Goal: Task Accomplishment & Management: Use online tool/utility

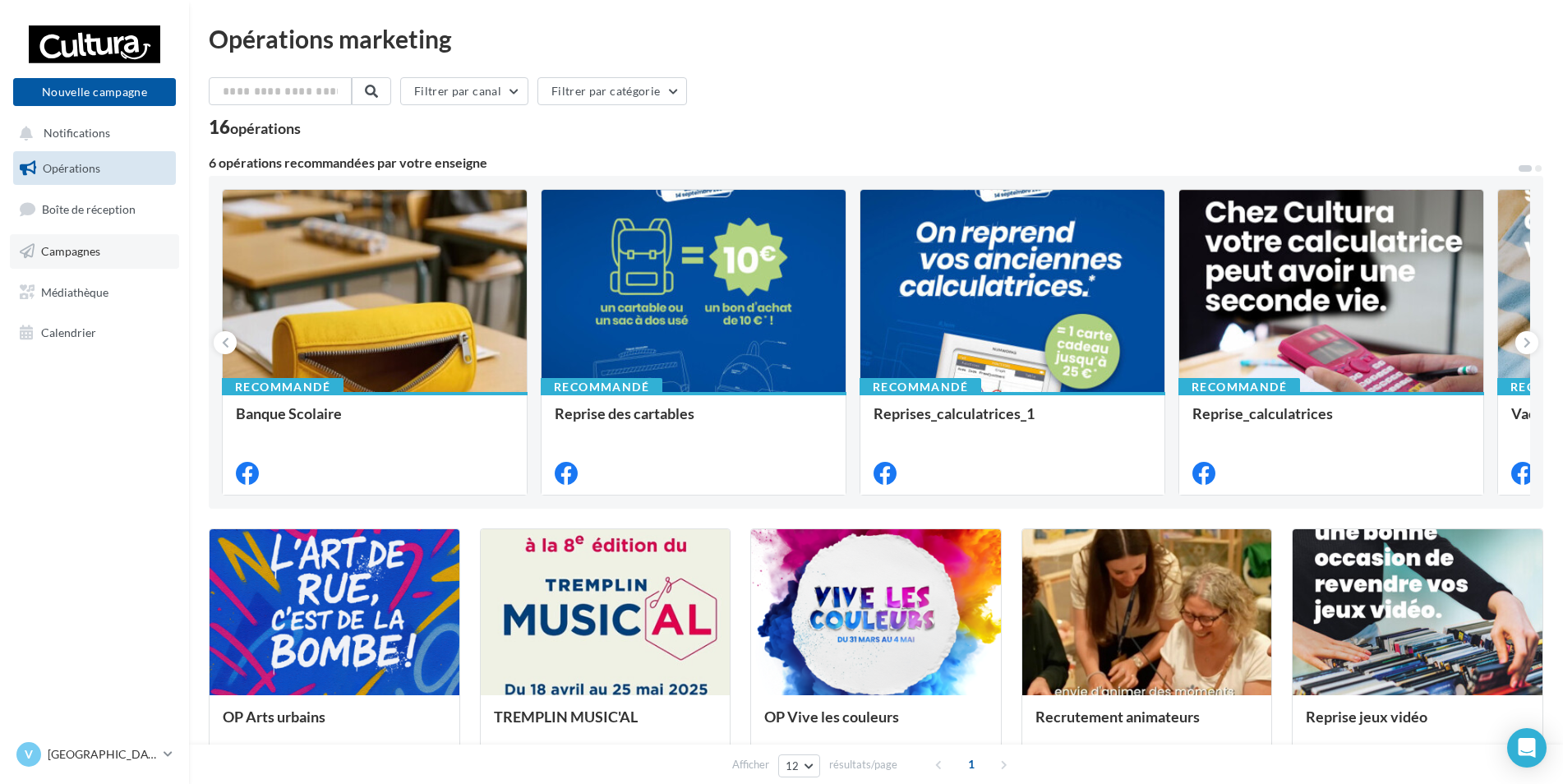
click at [37, 260] on link "Campagnes" at bounding box center [94, 251] width 170 height 35
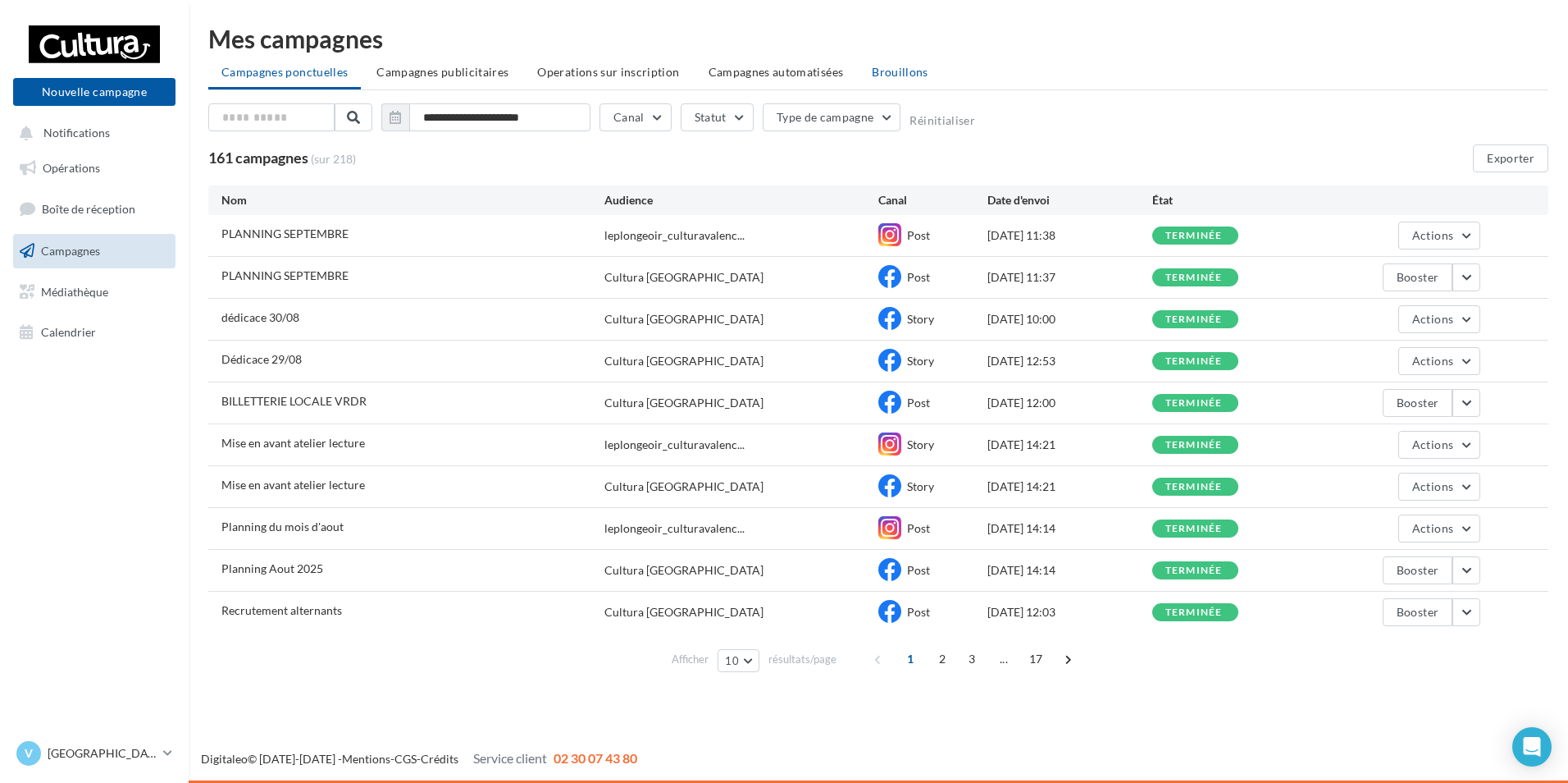
click at [872, 80] on li "Brouillons" at bounding box center [900, 72] width 82 height 29
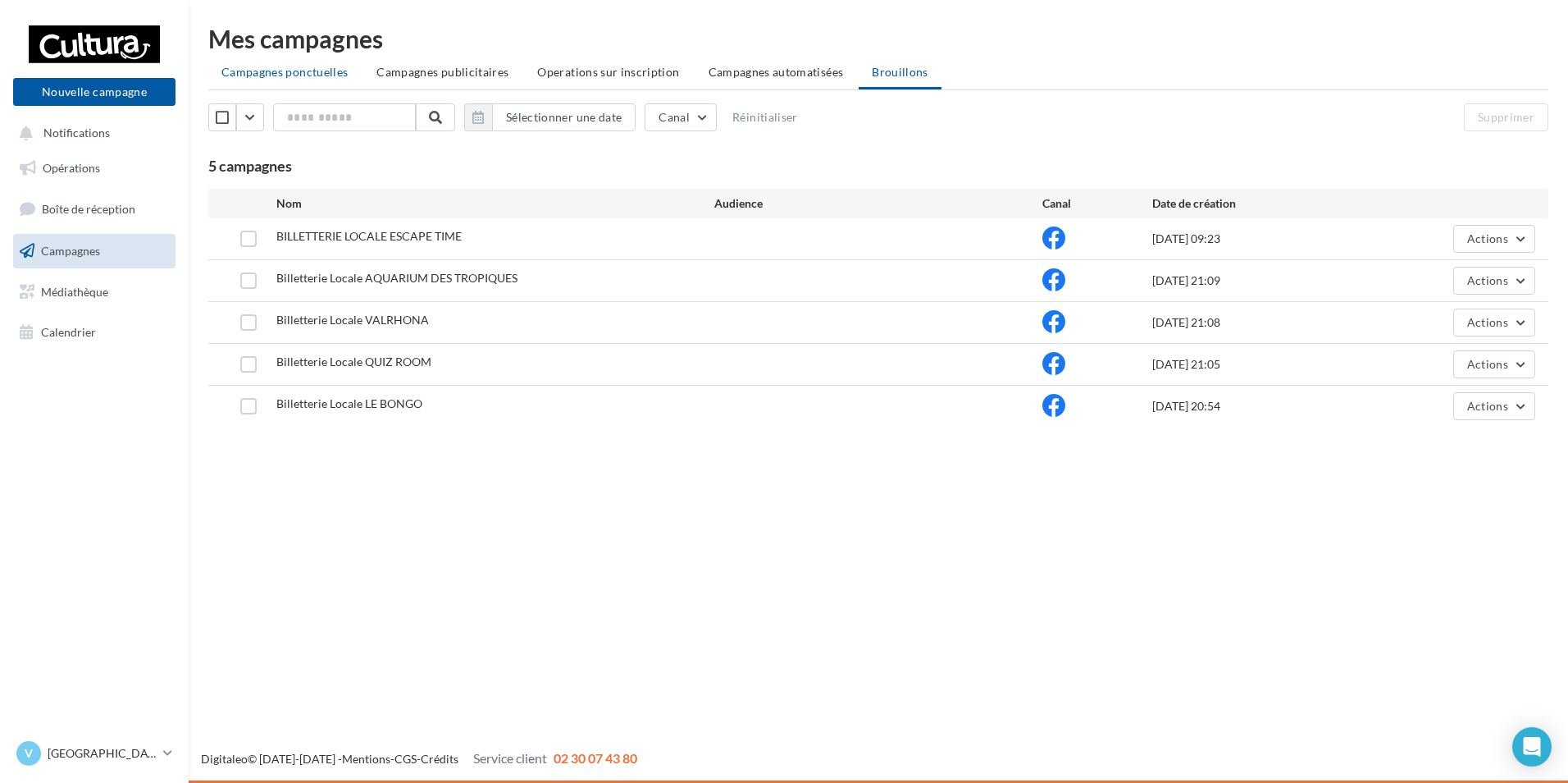
click at [272, 80] on li "Campagnes ponctuelles" at bounding box center [284, 72] width 152 height 29
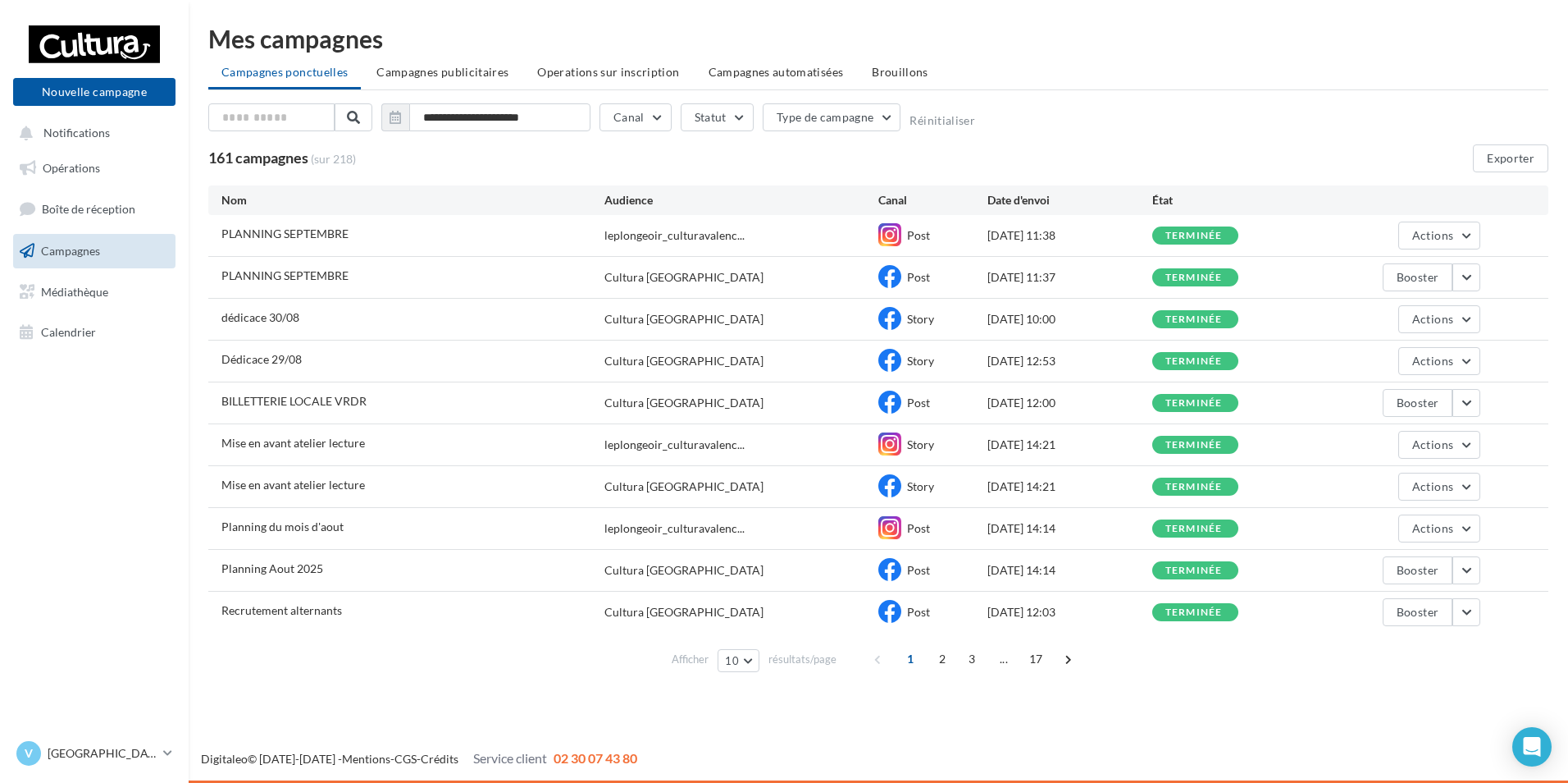
click at [76, 402] on nav "Nouvelle campagne Nouvelle campagne Notifications Opérations Boîte de réception…" at bounding box center [94, 392] width 189 height 783
click at [45, 88] on button "Nouvelle campagne" at bounding box center [94, 92] width 162 height 28
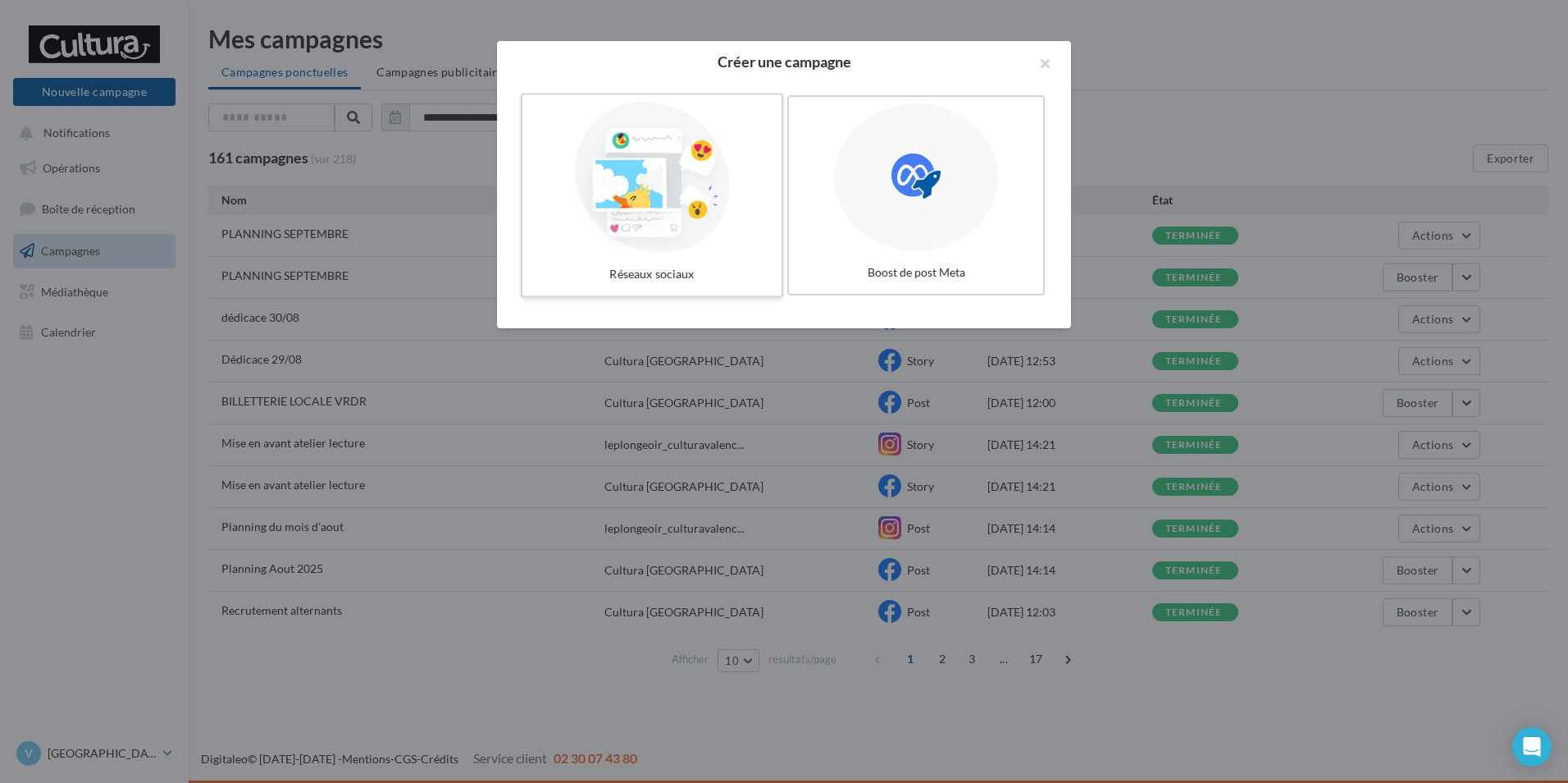
click at [626, 184] on div at bounding box center [652, 177] width 246 height 151
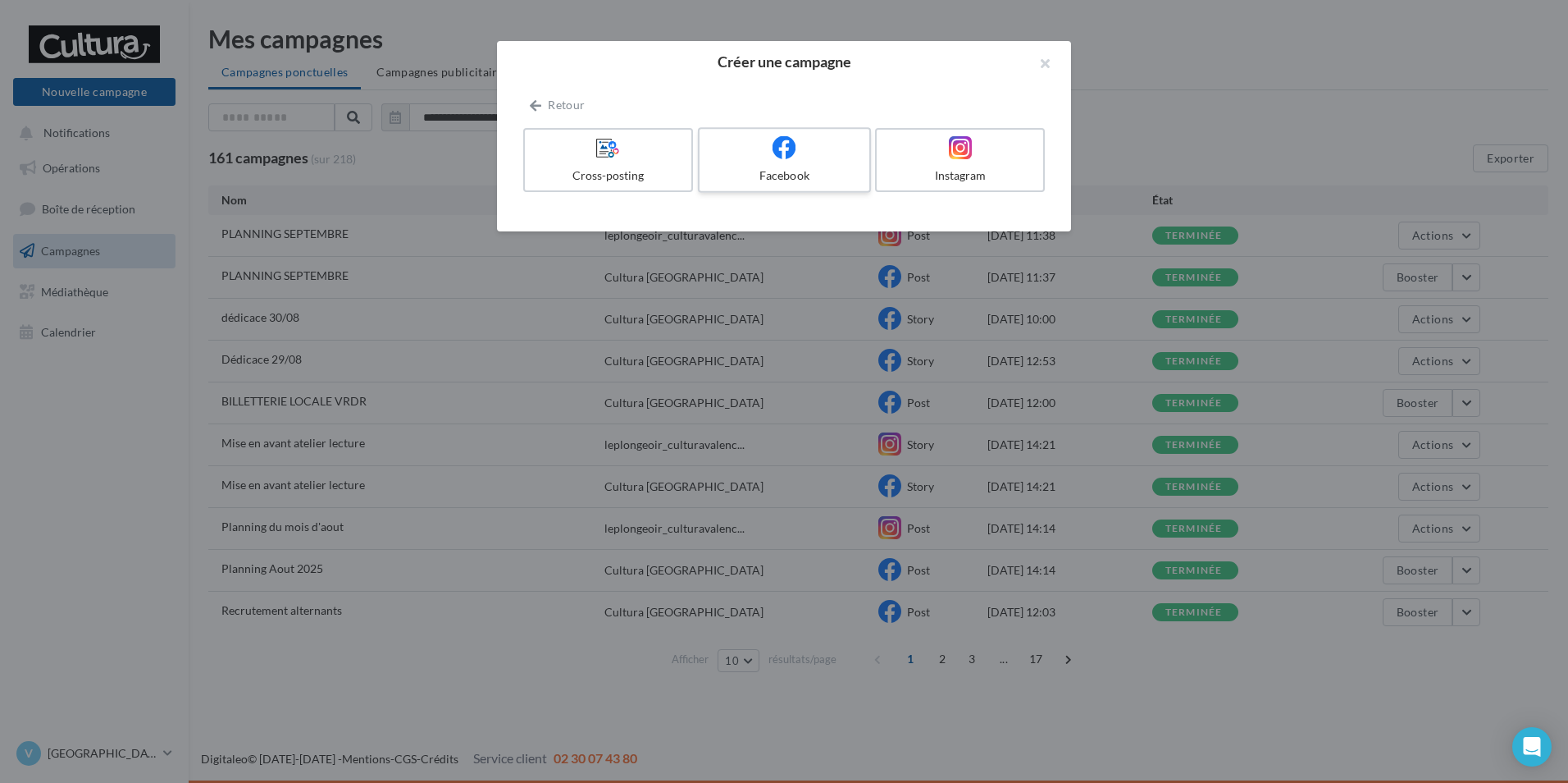
click at [729, 183] on div "Facebook" at bounding box center [784, 175] width 156 height 16
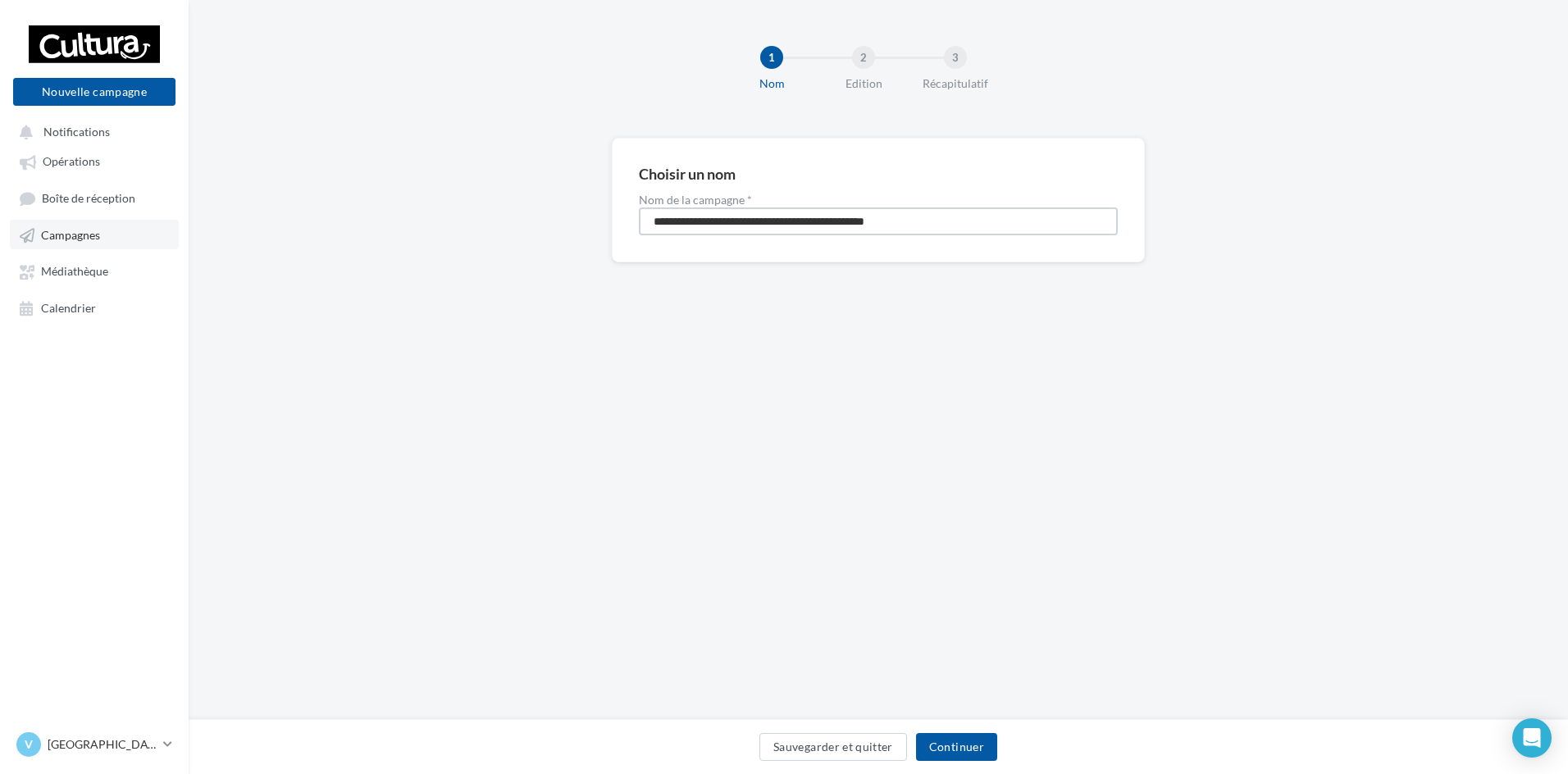
drag, startPoint x: 950, startPoint y: 230, endPoint x: 28, endPoint y: 231, distance: 922.0
click at [29, 231] on div "Nouvelle campagne Nouvelle campagne Notifications Opérations Boîte de réception…" at bounding box center [784, 387] width 1568 height 774
type input "**********"
click at [993, 748] on button "Continuer" at bounding box center [956, 746] width 81 height 28
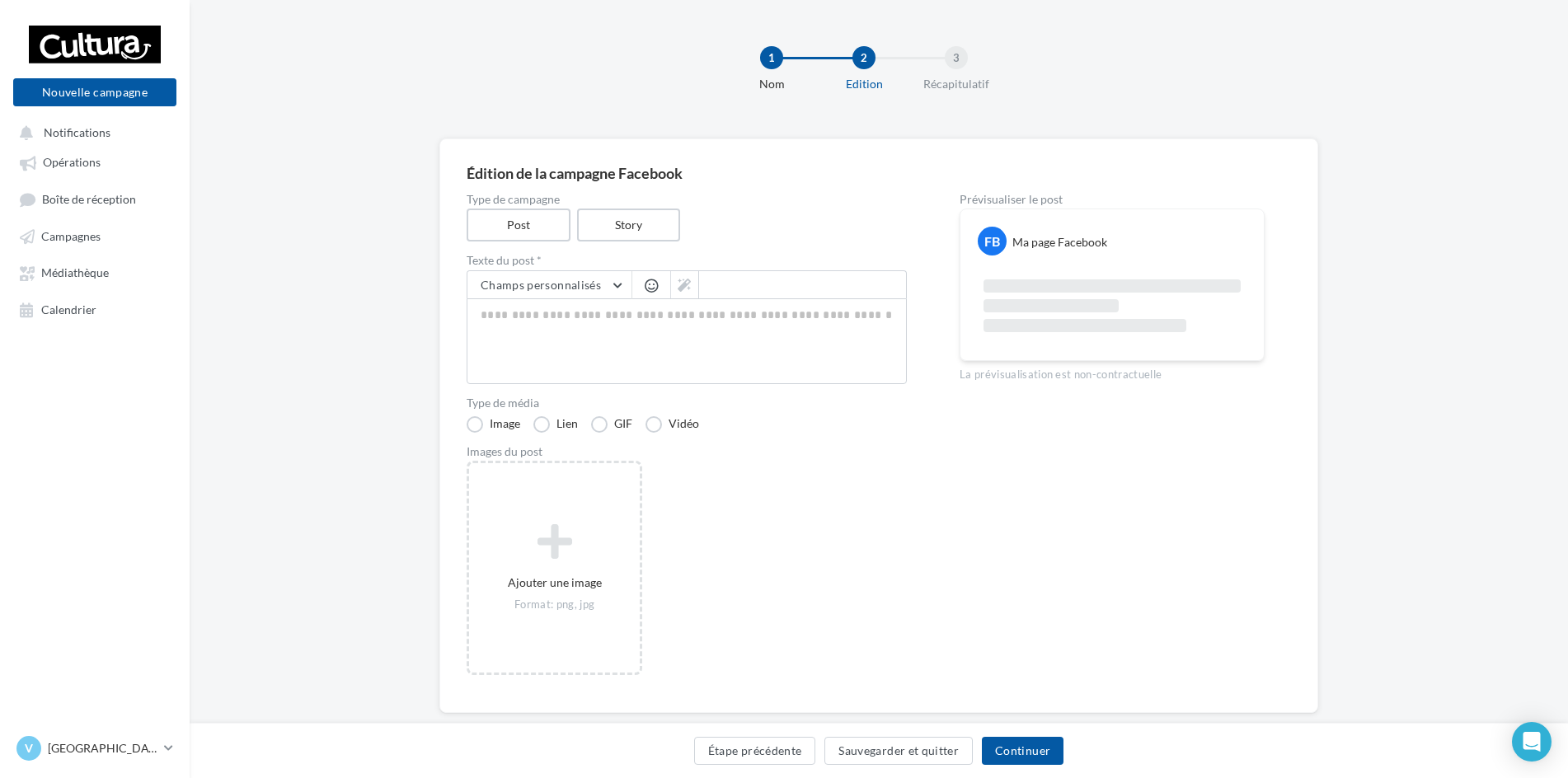
click at [632, 199] on label "Type de campagne" at bounding box center [687, 200] width 440 height 12
click at [610, 241] on label "Story" at bounding box center [628, 226] width 106 height 34
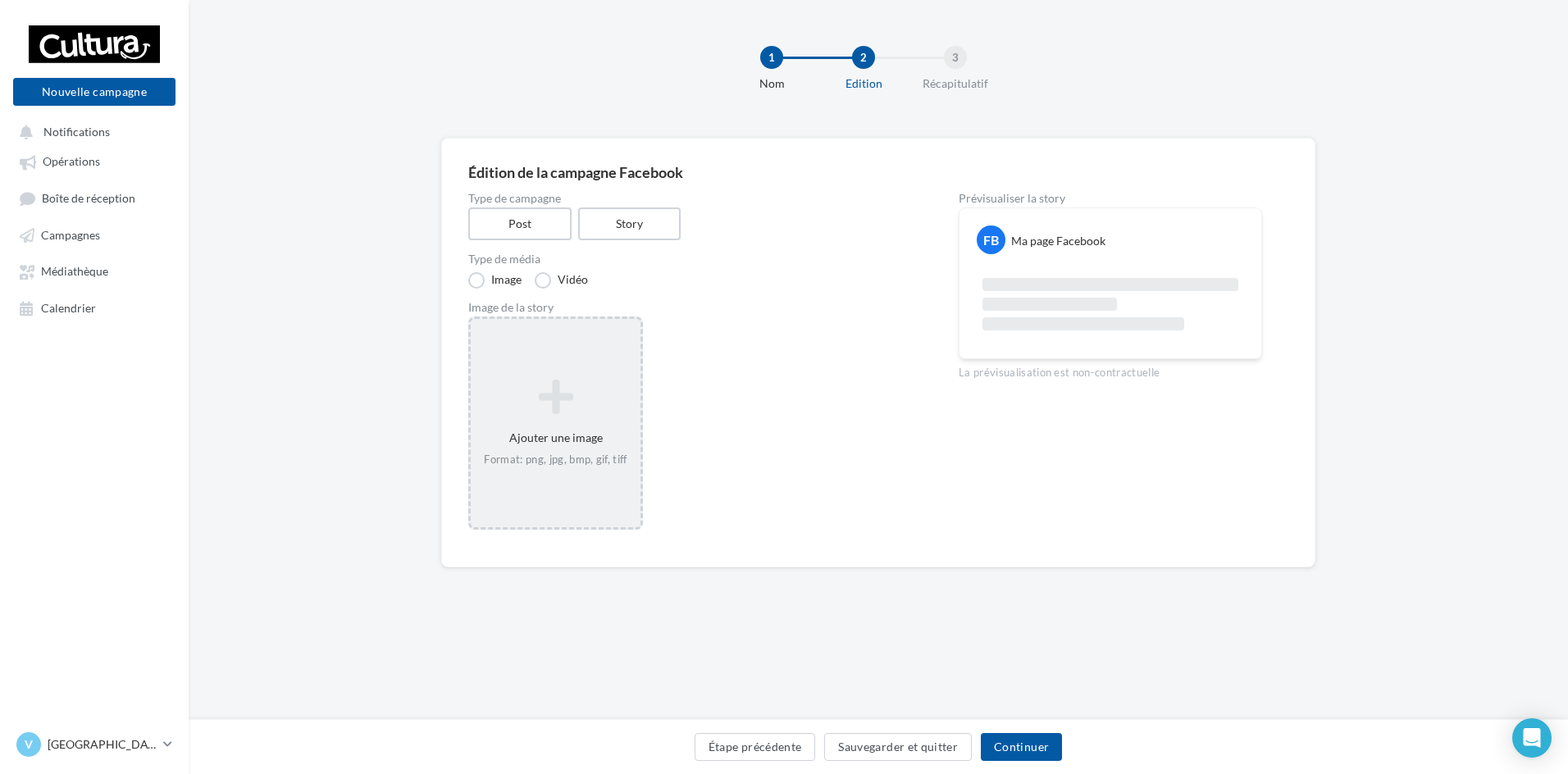
click at [562, 372] on div "Ajouter une image Format: png, jpg, bmp, gif, tiff" at bounding box center [555, 422] width 170 height 105
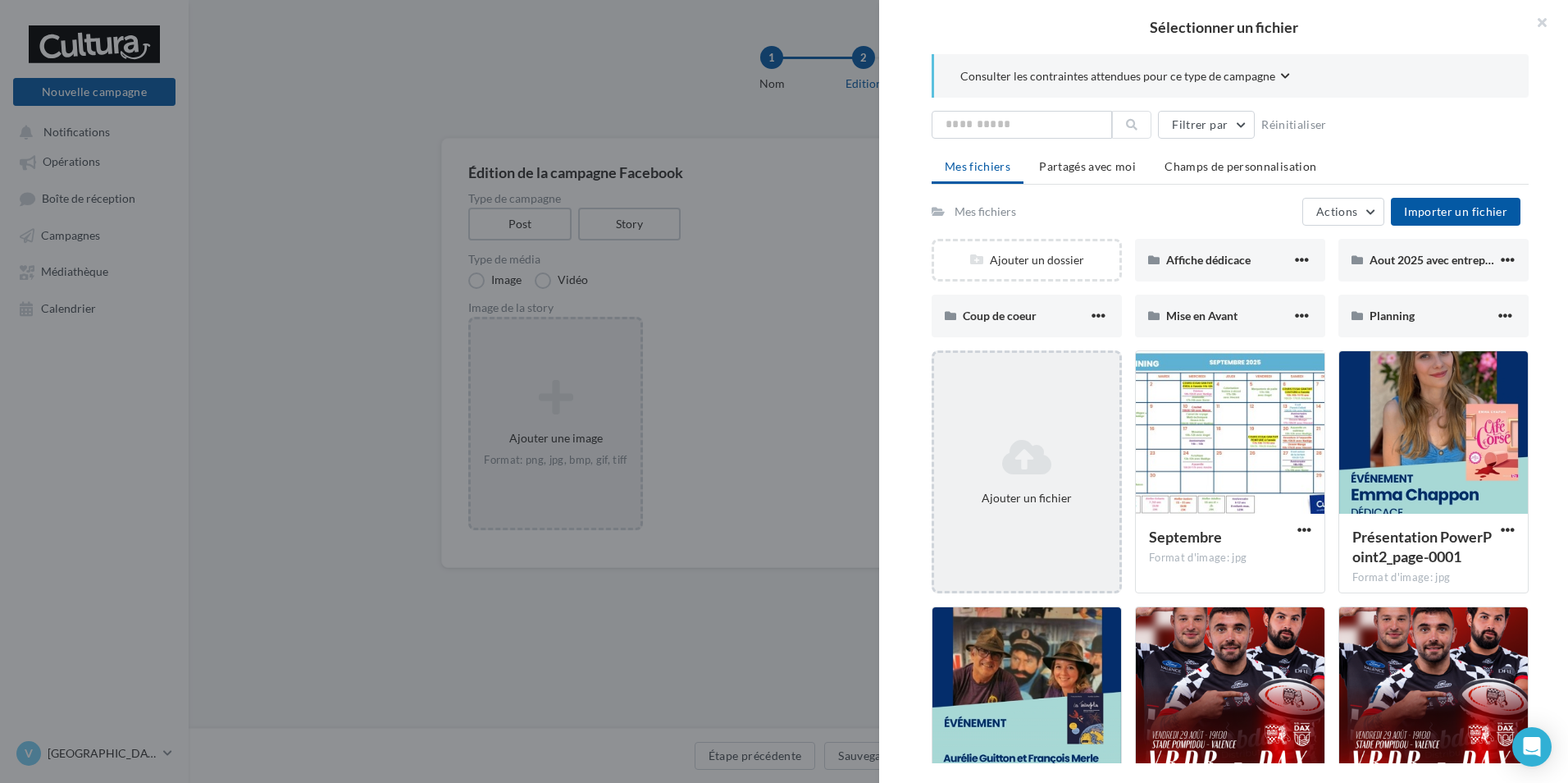
click at [1013, 401] on div "Ajouter un fichier" at bounding box center [1027, 471] width 190 height 242
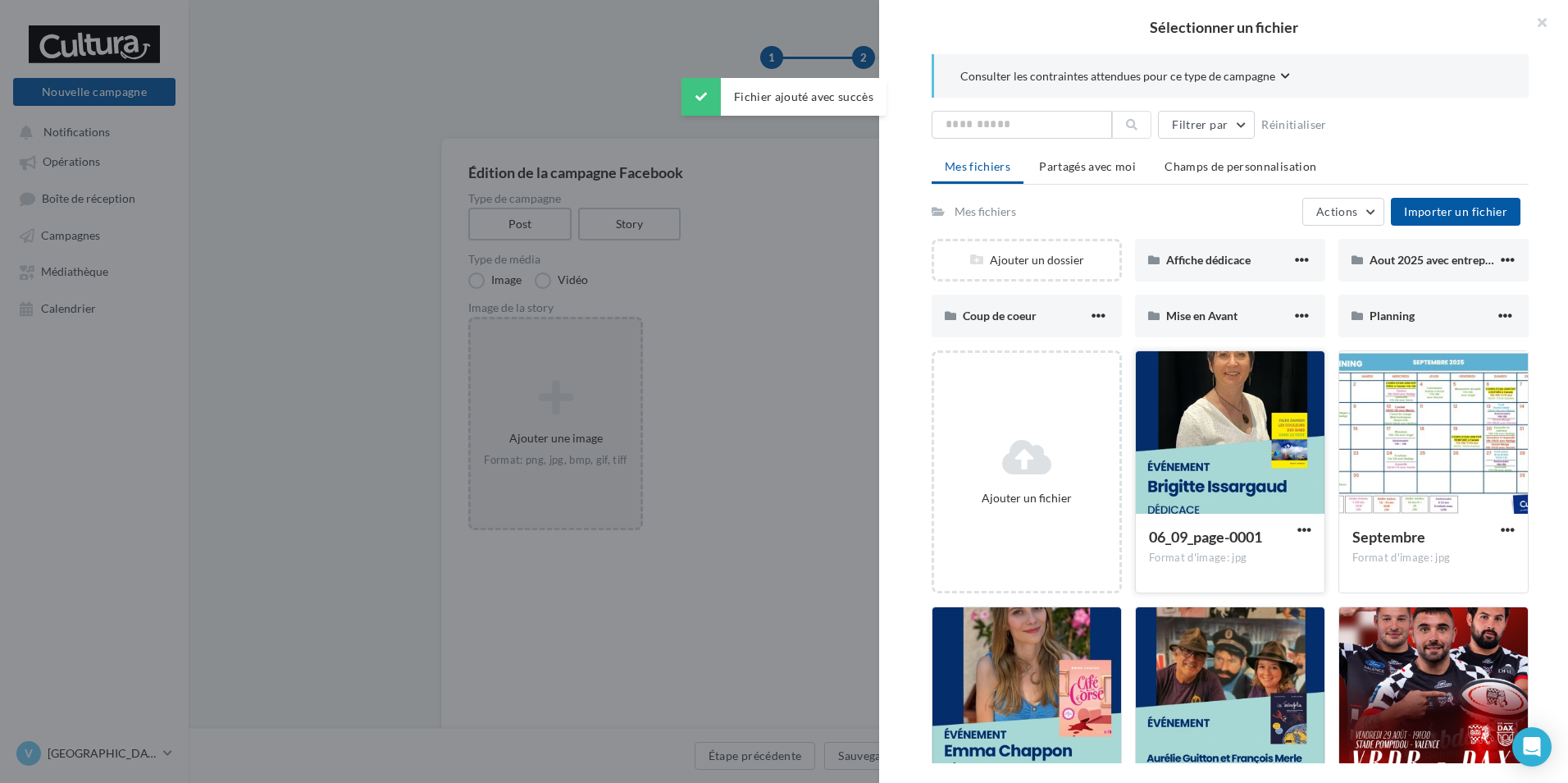
click at [1256, 452] on div at bounding box center [1230, 433] width 189 height 164
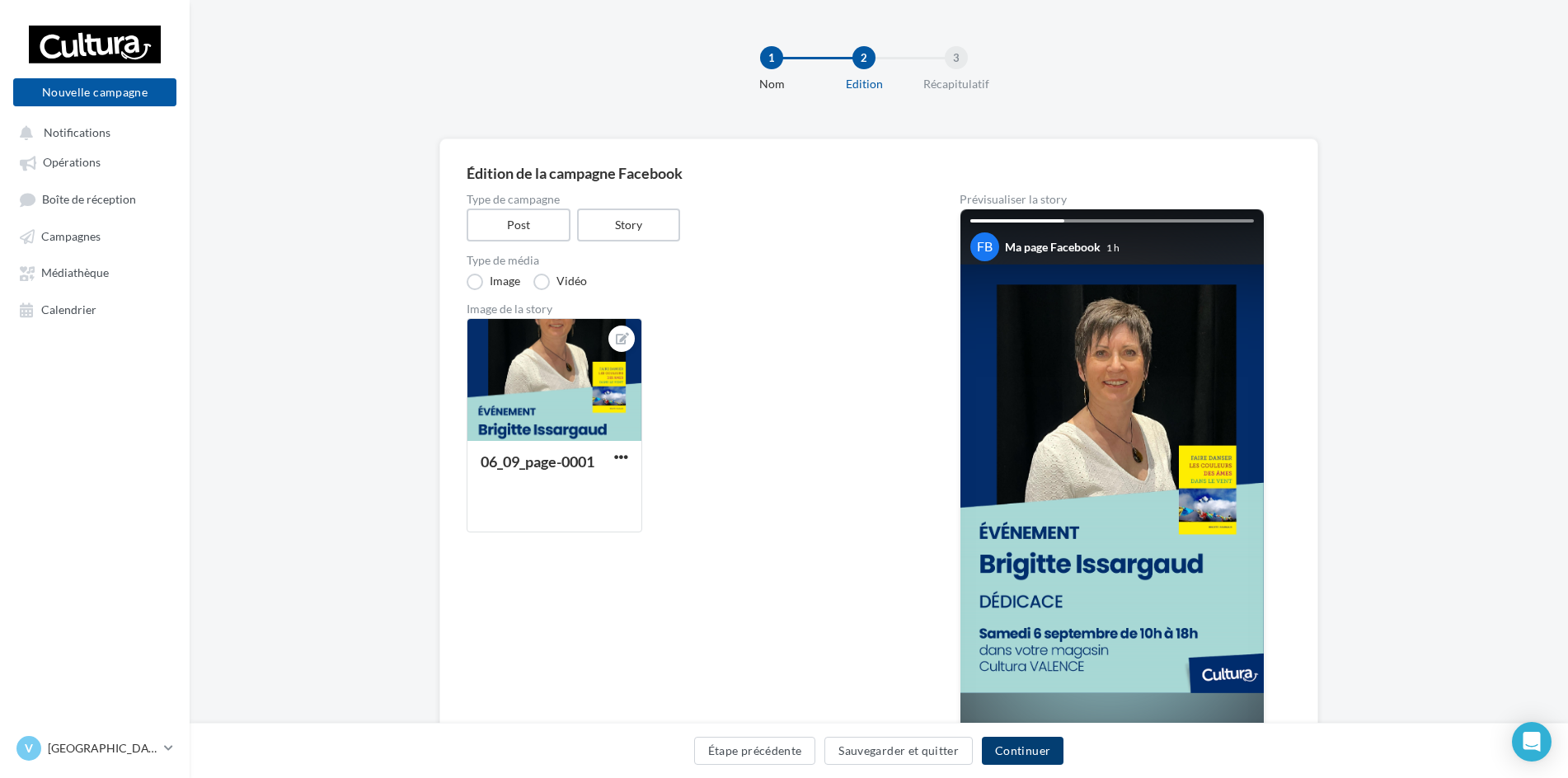
click at [1015, 756] on button "Continuer" at bounding box center [1023, 750] width 81 height 28
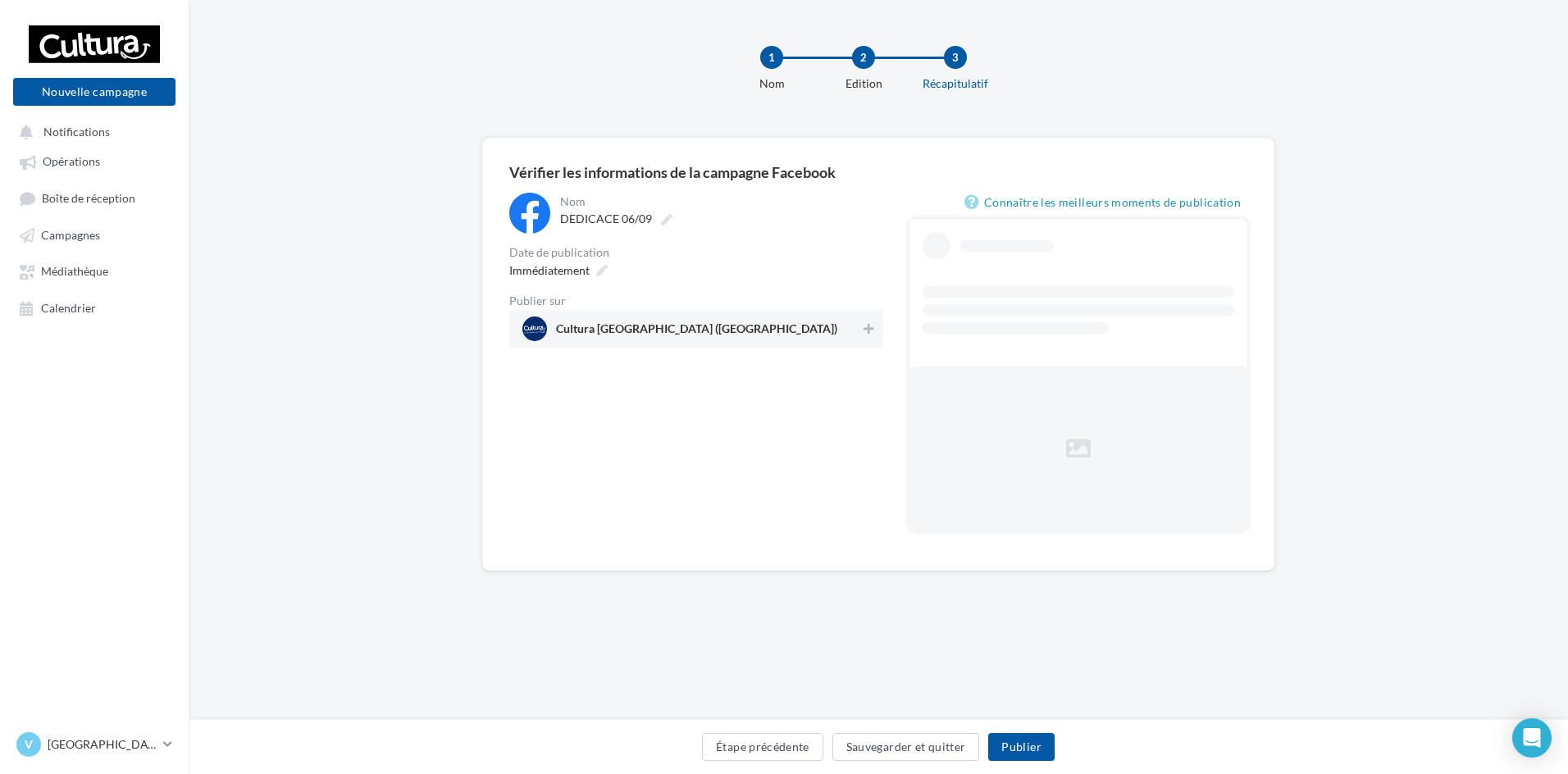
click at [704, 328] on span "Cultura Valence (Valence)" at bounding box center [691, 328] width 338 height 24
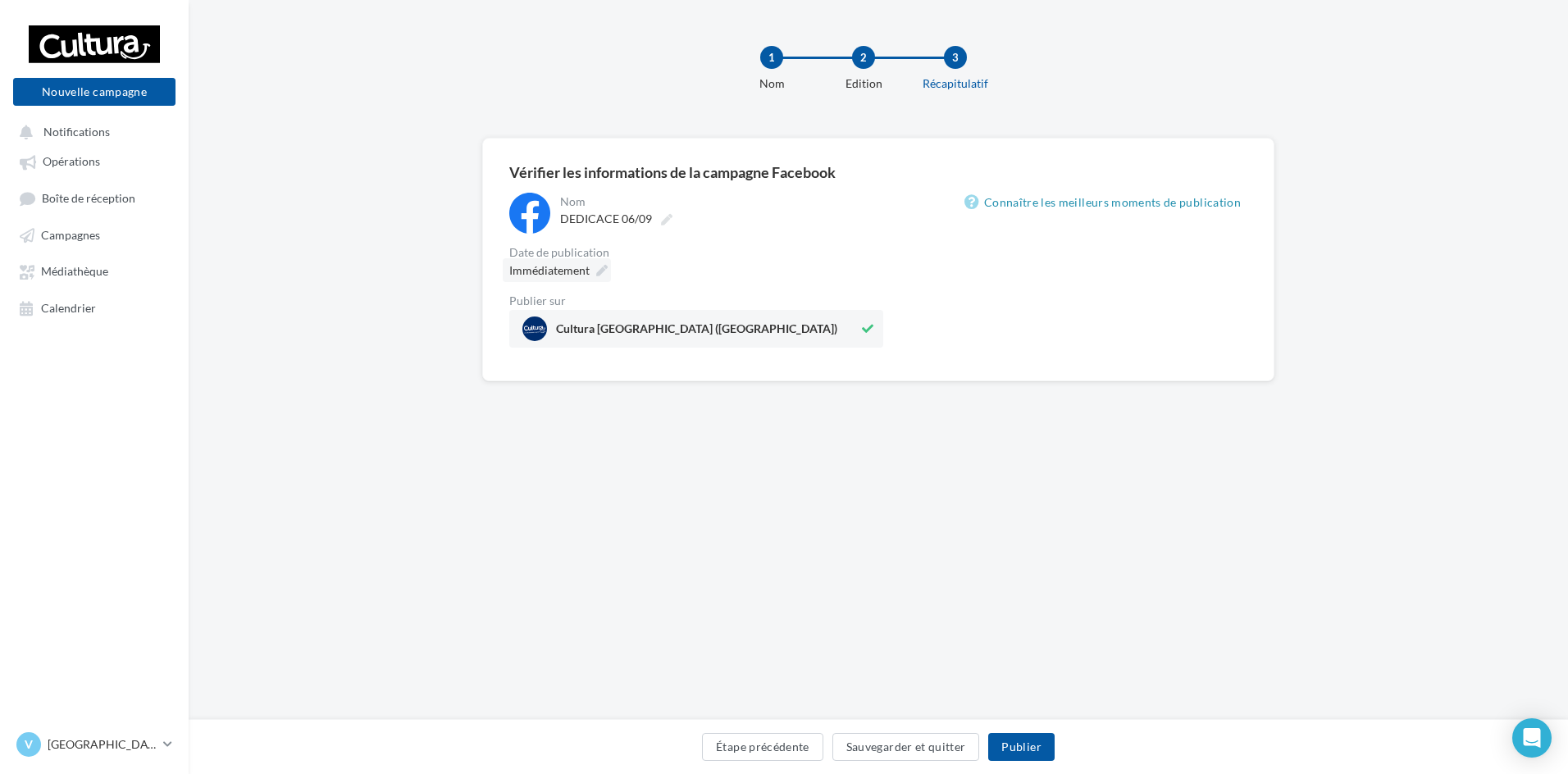
click at [566, 273] on span "Immédiatement" at bounding box center [549, 270] width 80 height 14
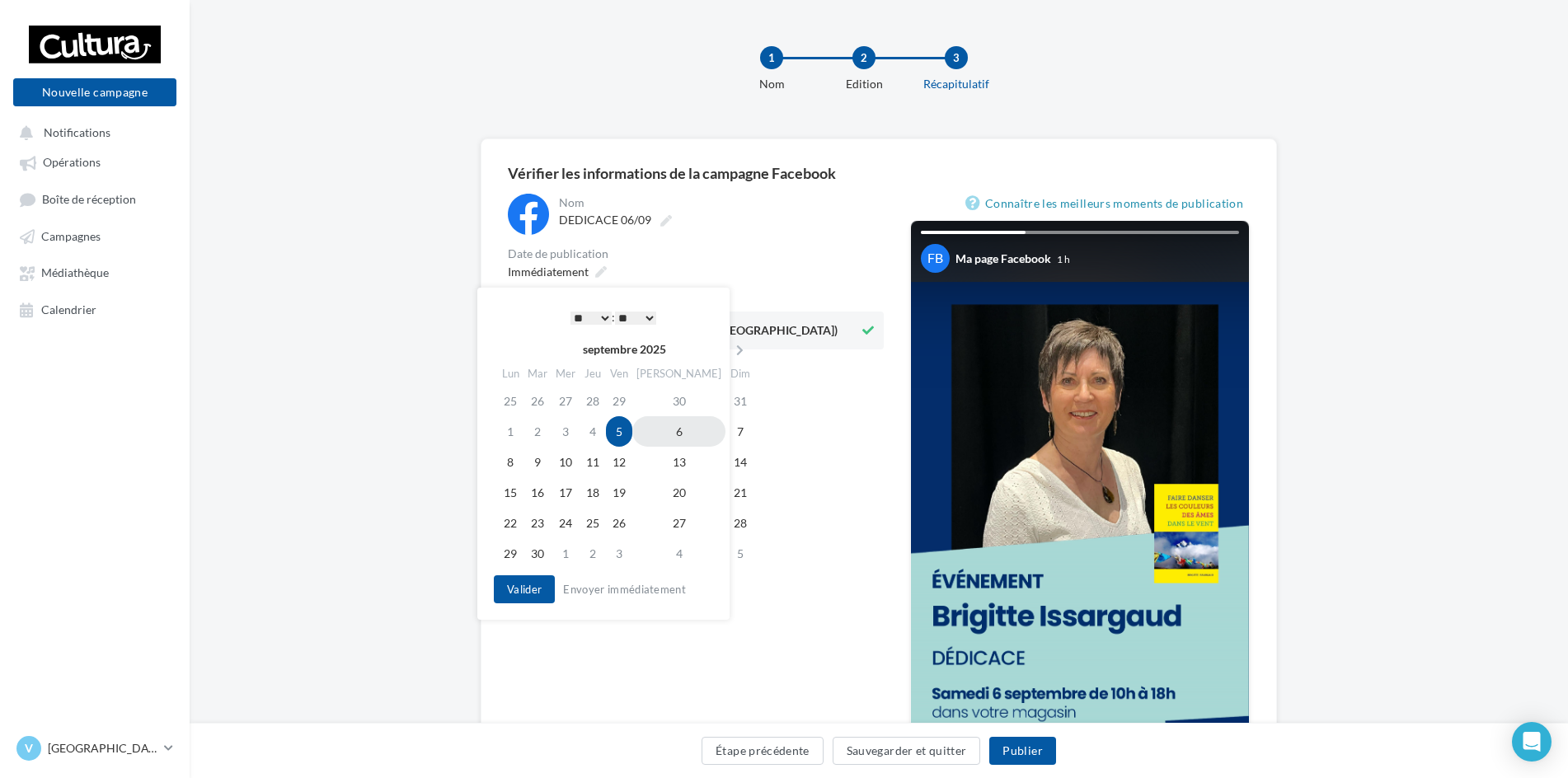
click at [666, 436] on td "6" at bounding box center [679, 431] width 93 height 30
click at [588, 321] on select "* * * * * * * * * * ** ** ** ** ** ** ** ** ** ** ** ** ** **" at bounding box center [586, 318] width 41 height 14
click at [507, 614] on div "**********" at bounding box center [599, 453] width 252 height 332
click at [514, 596] on button "Valider" at bounding box center [520, 589] width 61 height 28
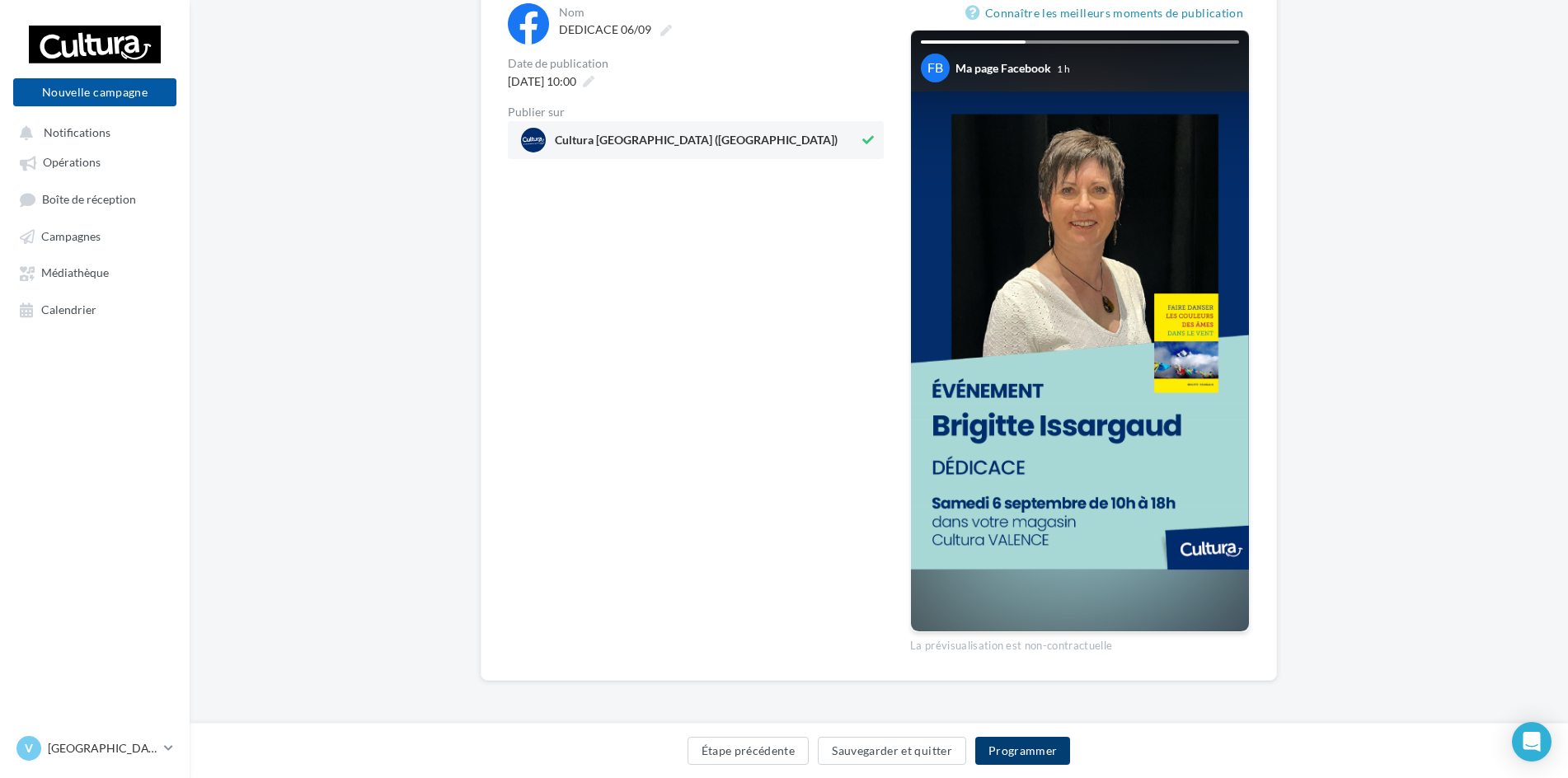
click at [1040, 742] on button "Programmer" at bounding box center [1023, 750] width 96 height 28
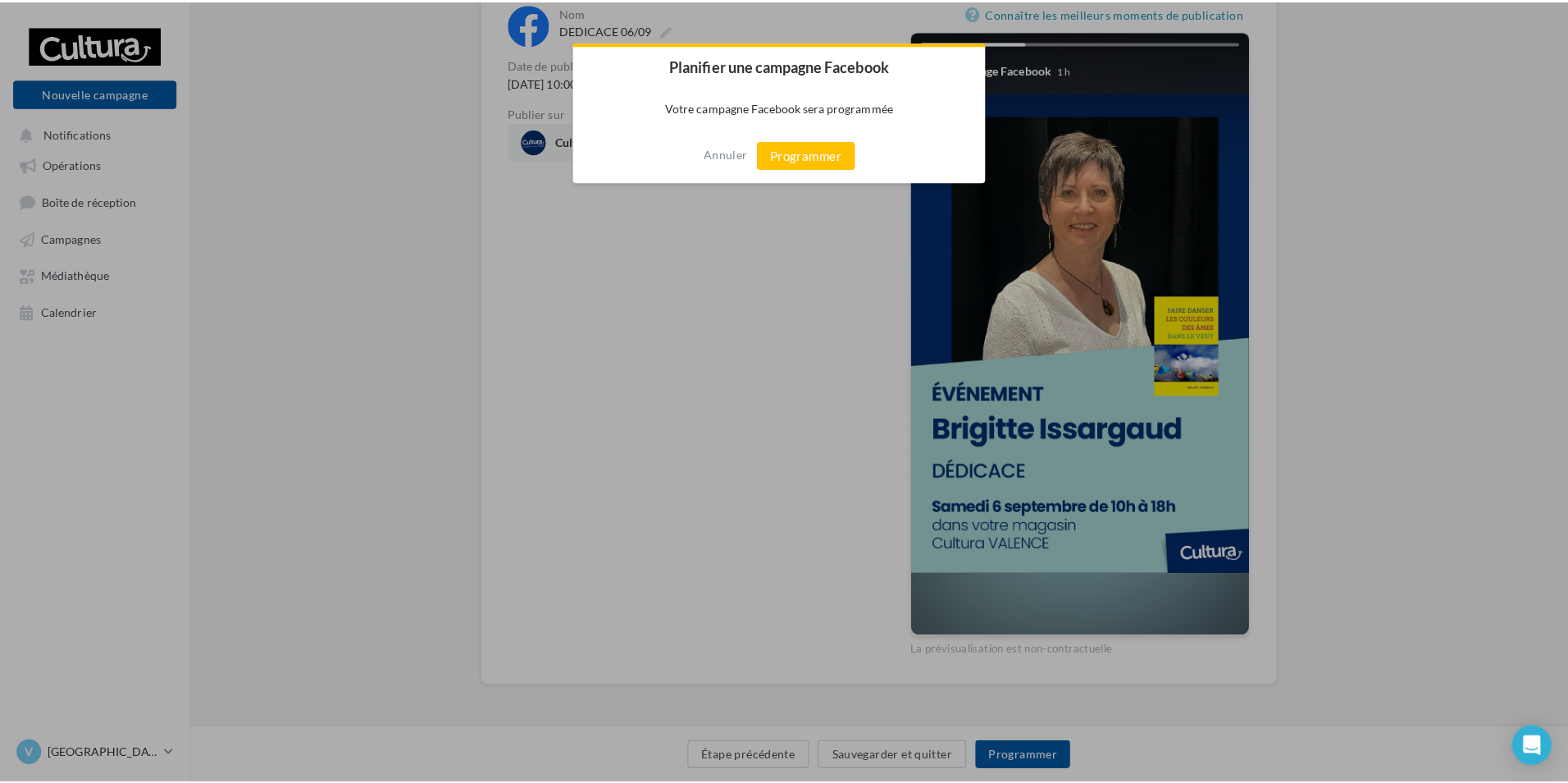
scroll to position [181, 0]
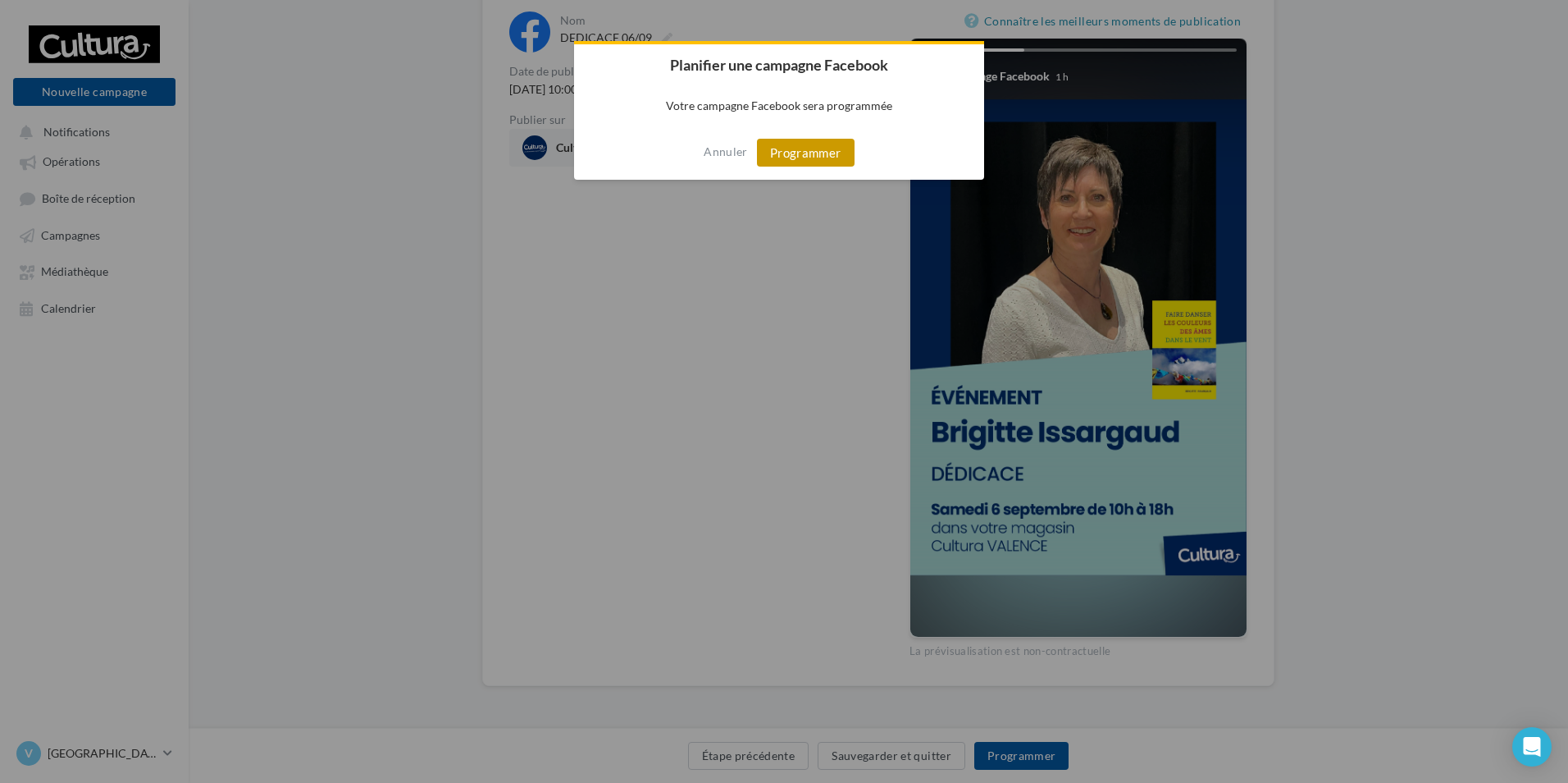
click at [828, 151] on button "Programmer" at bounding box center [805, 152] width 98 height 28
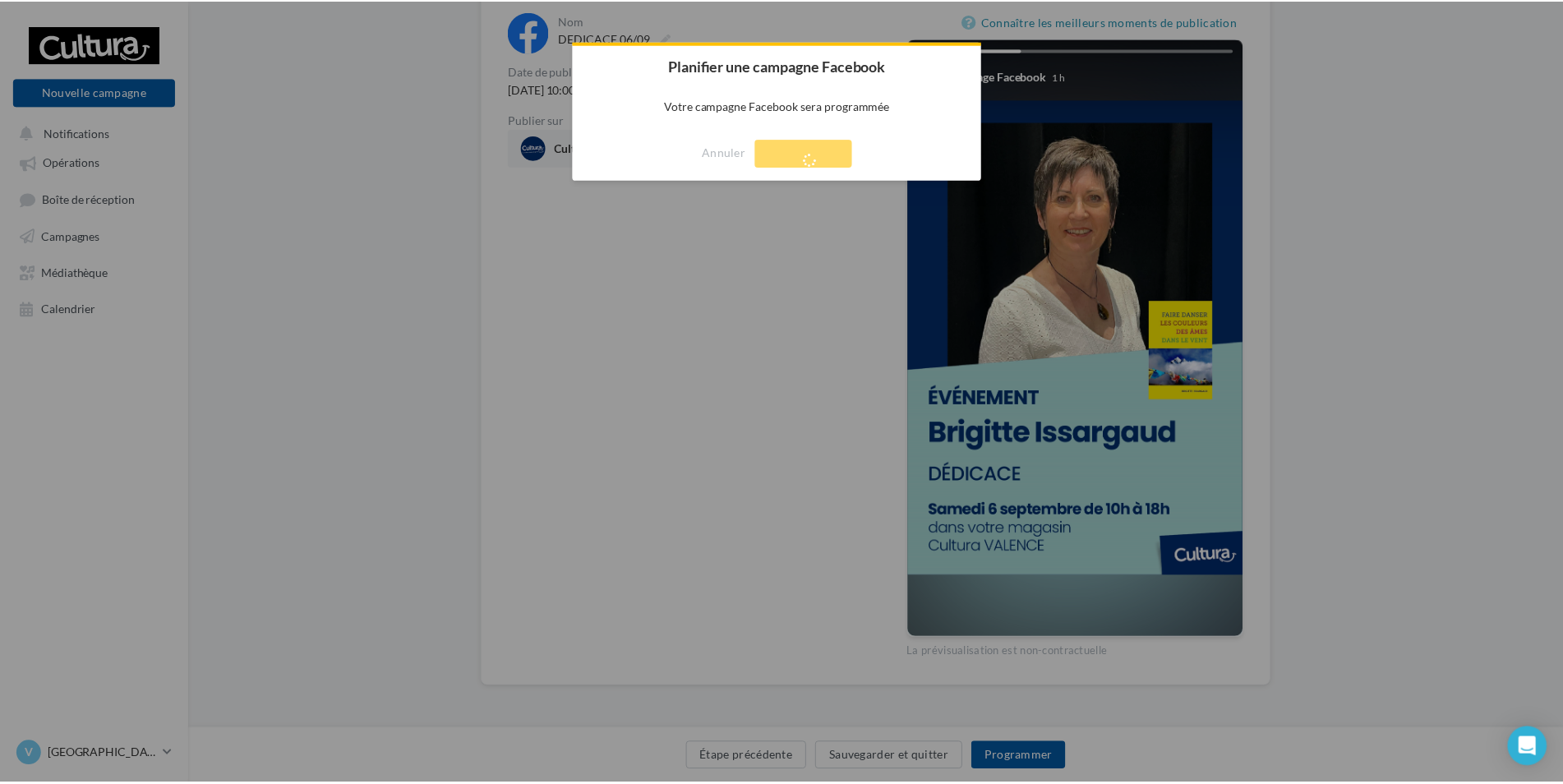
scroll to position [26, 0]
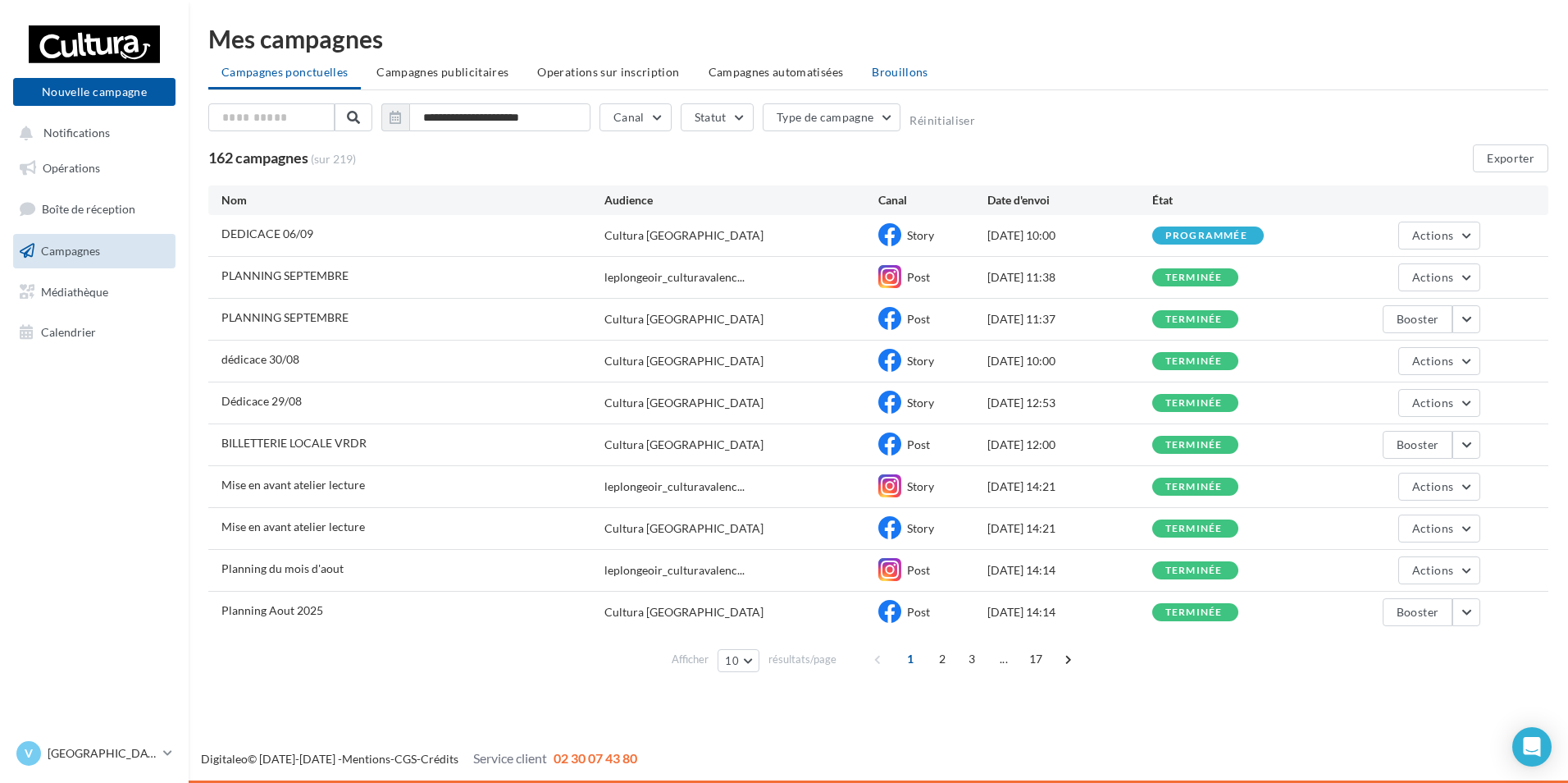
click at [885, 74] on span "Brouillons" at bounding box center [900, 72] width 56 height 14
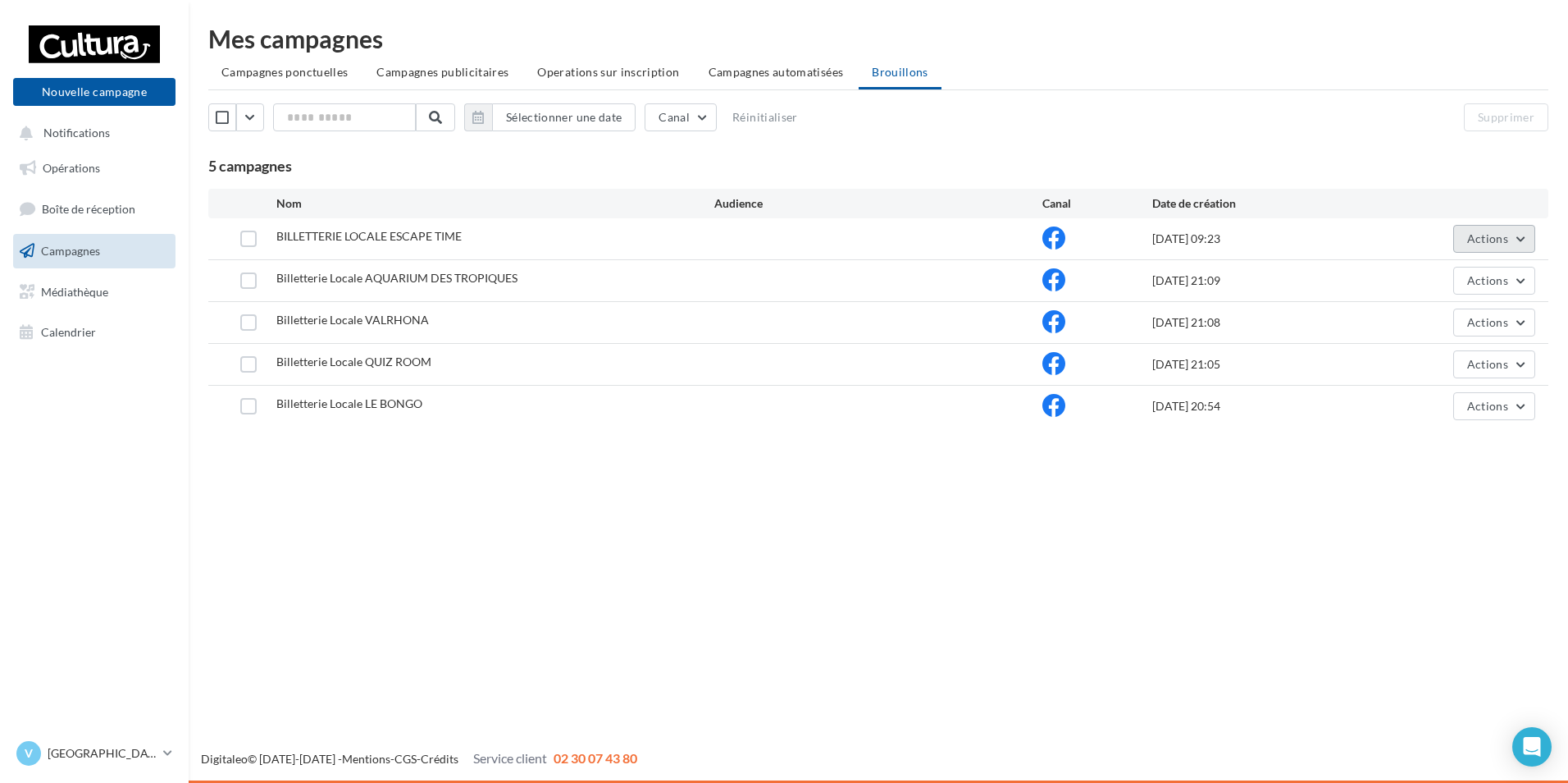
click at [1523, 232] on button "Actions" at bounding box center [1494, 238] width 82 height 28
click at [1443, 295] on button "Editer" at bounding box center [1453, 277] width 164 height 43
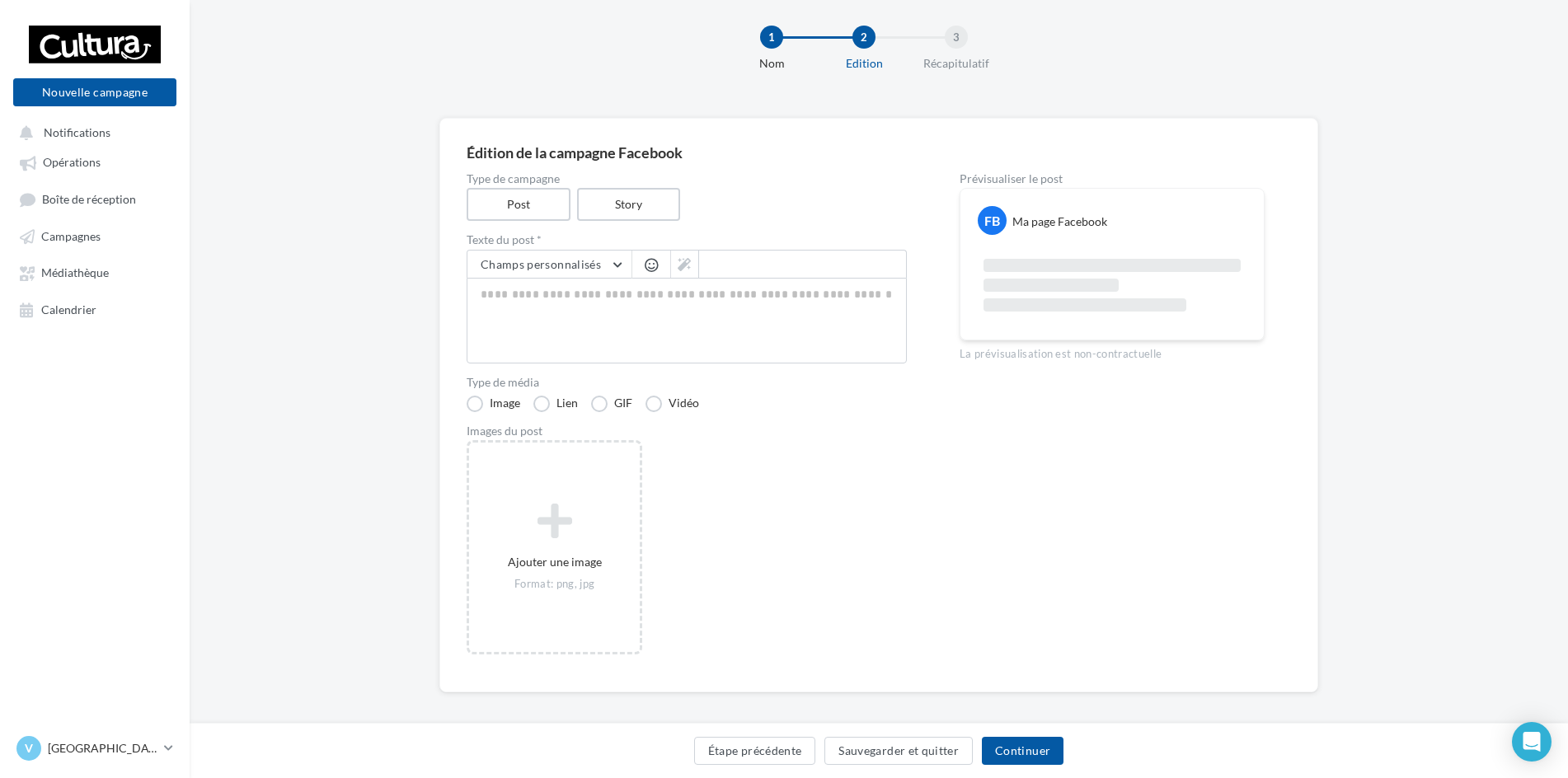
scroll to position [32, 0]
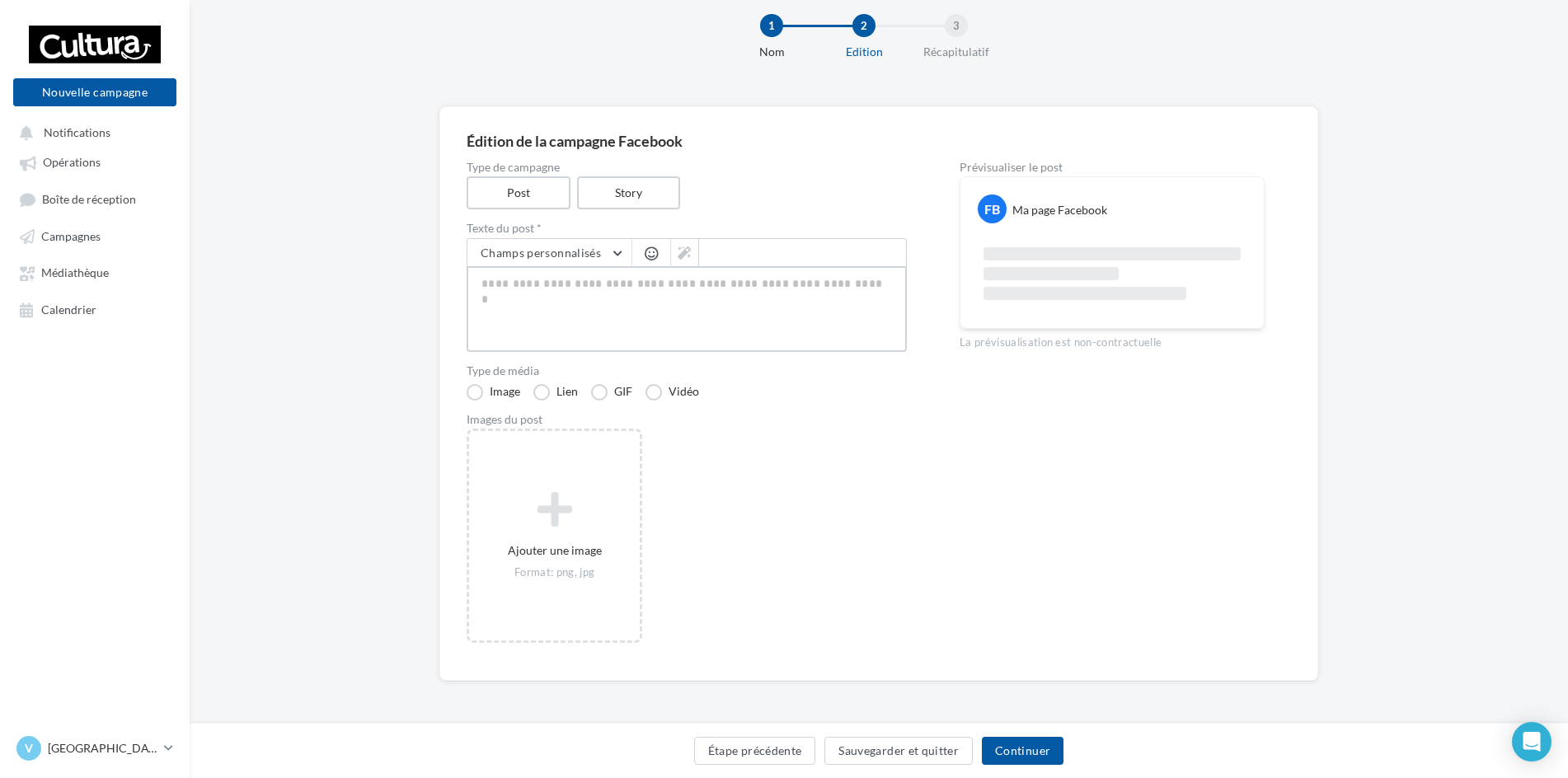
click at [801, 335] on textarea at bounding box center [687, 309] width 440 height 85
click at [858, 750] on button "Sauvegarder et quitter" at bounding box center [898, 750] width 148 height 28
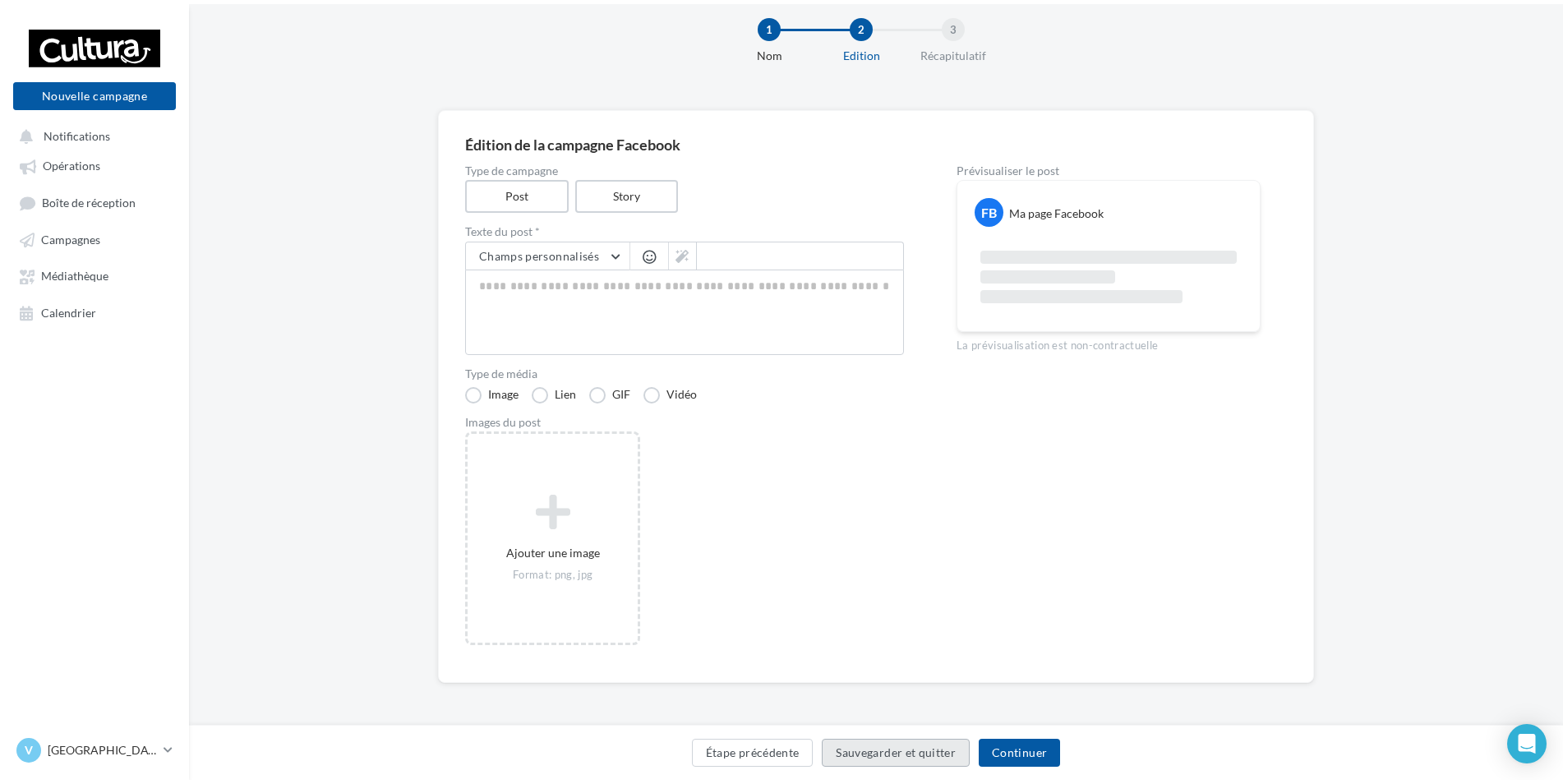
scroll to position [26, 0]
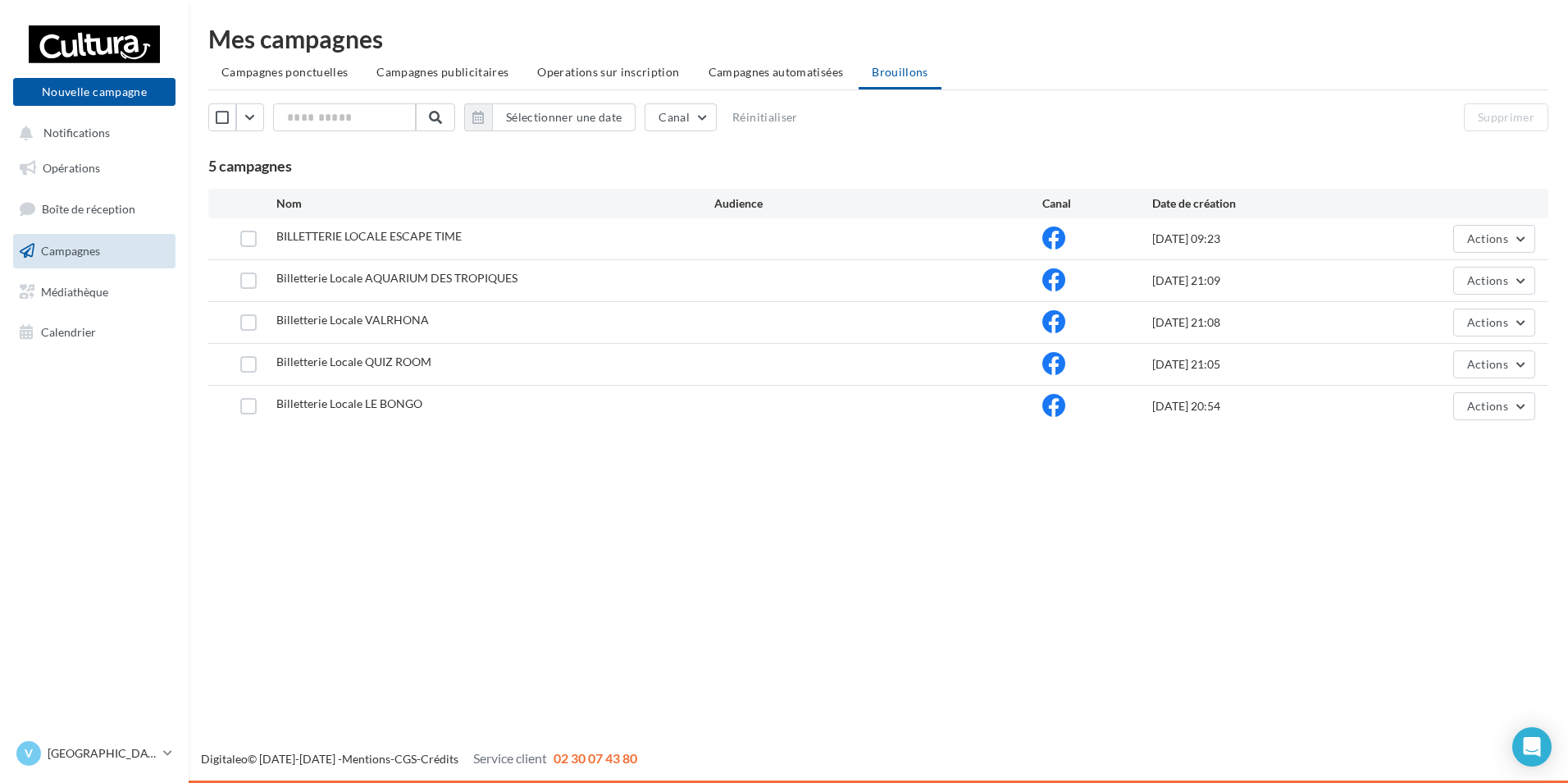
click at [1511, 338] on div "Billetterie Locale VALRHONA [DATE] 21:08 Actions" at bounding box center [879, 322] width 1340 height 41
click at [1491, 360] on span "Actions" at bounding box center [1487, 364] width 41 height 14
click at [1465, 391] on button "Editer" at bounding box center [1453, 402] width 164 height 43
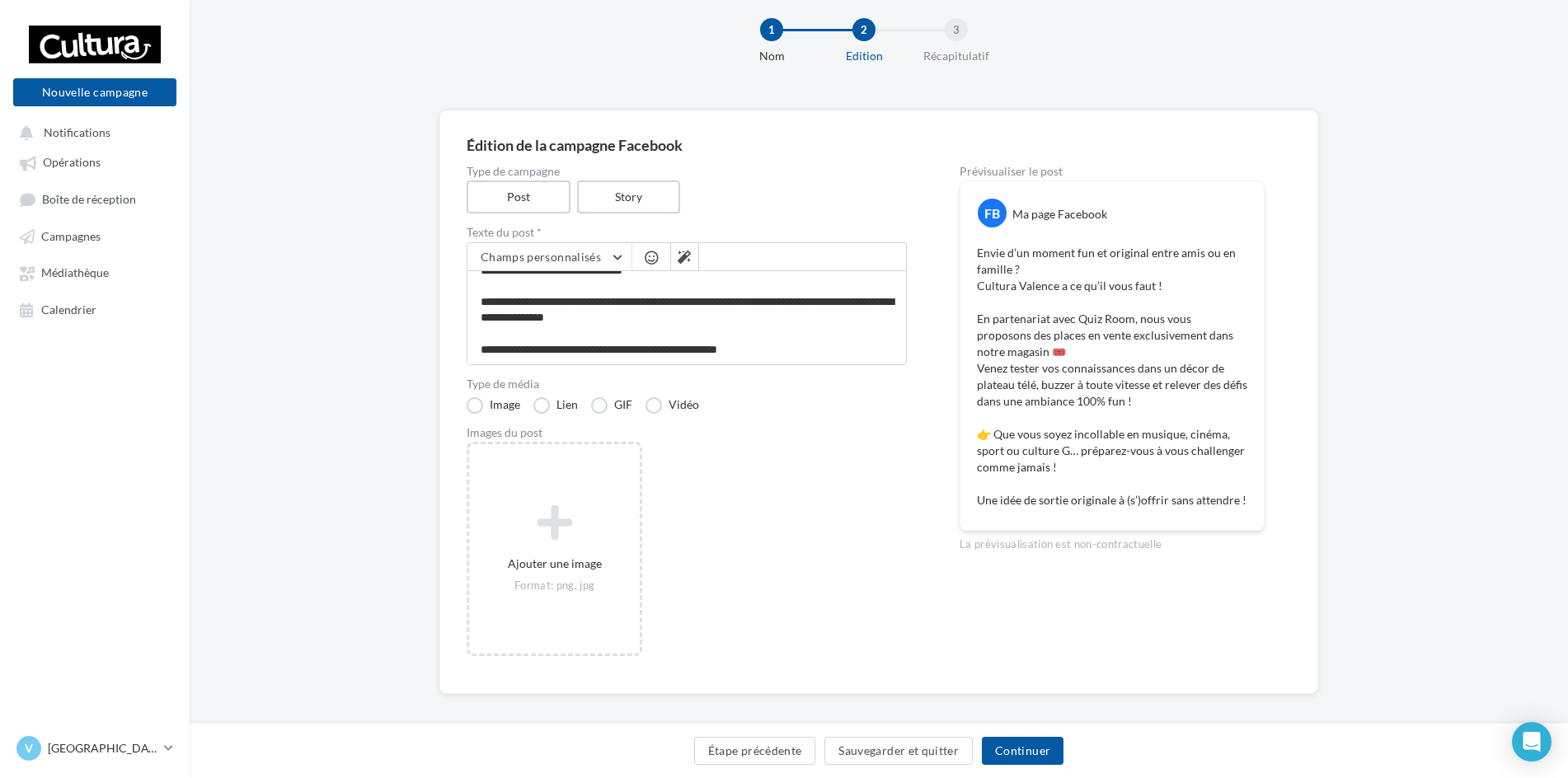
scroll to position [41, 0]
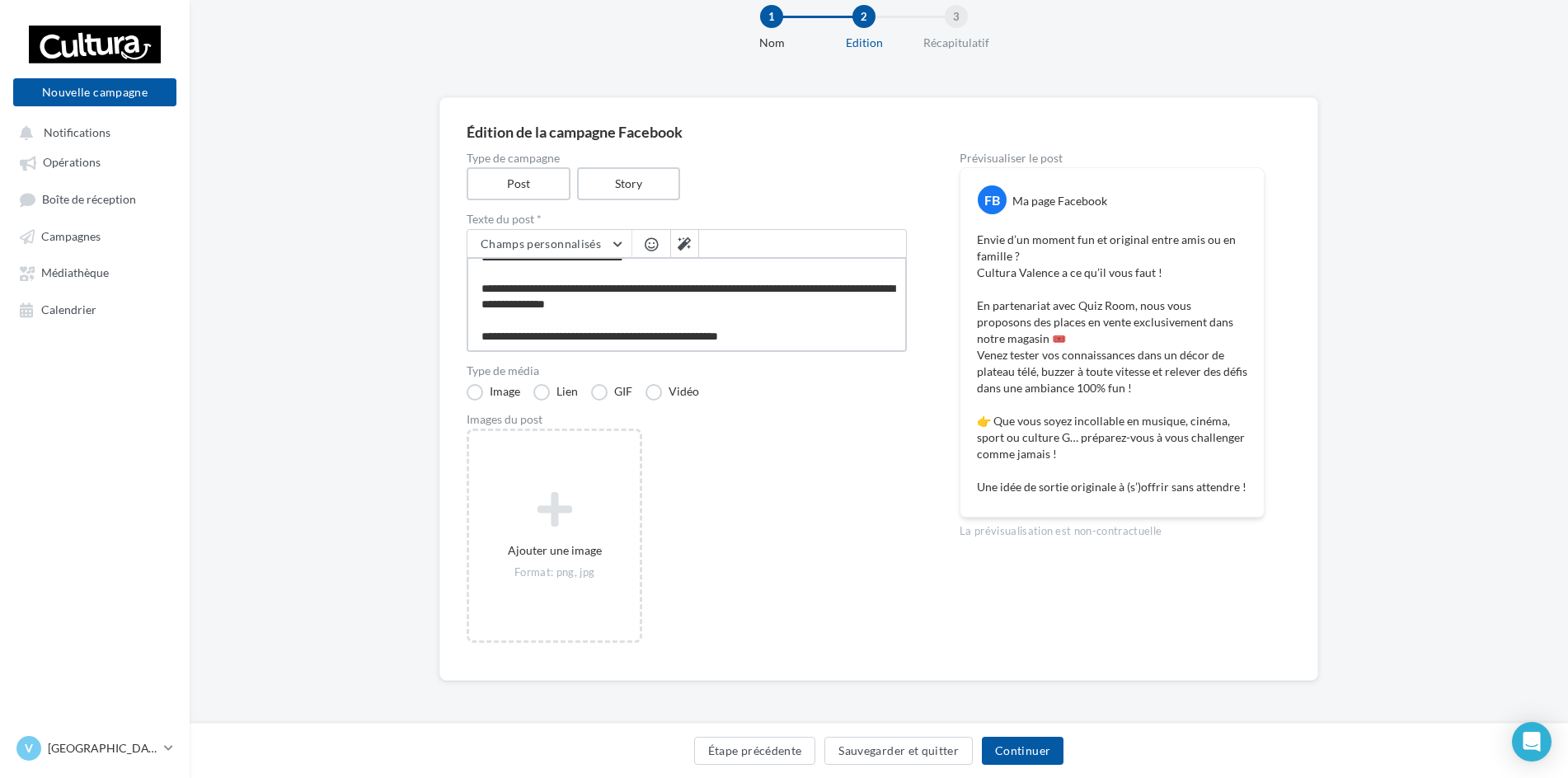
click at [645, 339] on textarea "**********" at bounding box center [687, 304] width 440 height 95
drag, startPoint x: 643, startPoint y: 339, endPoint x: 630, endPoint y: 341, distance: 13.2
click at [630, 341] on textarea "**********" at bounding box center [687, 304] width 440 height 95
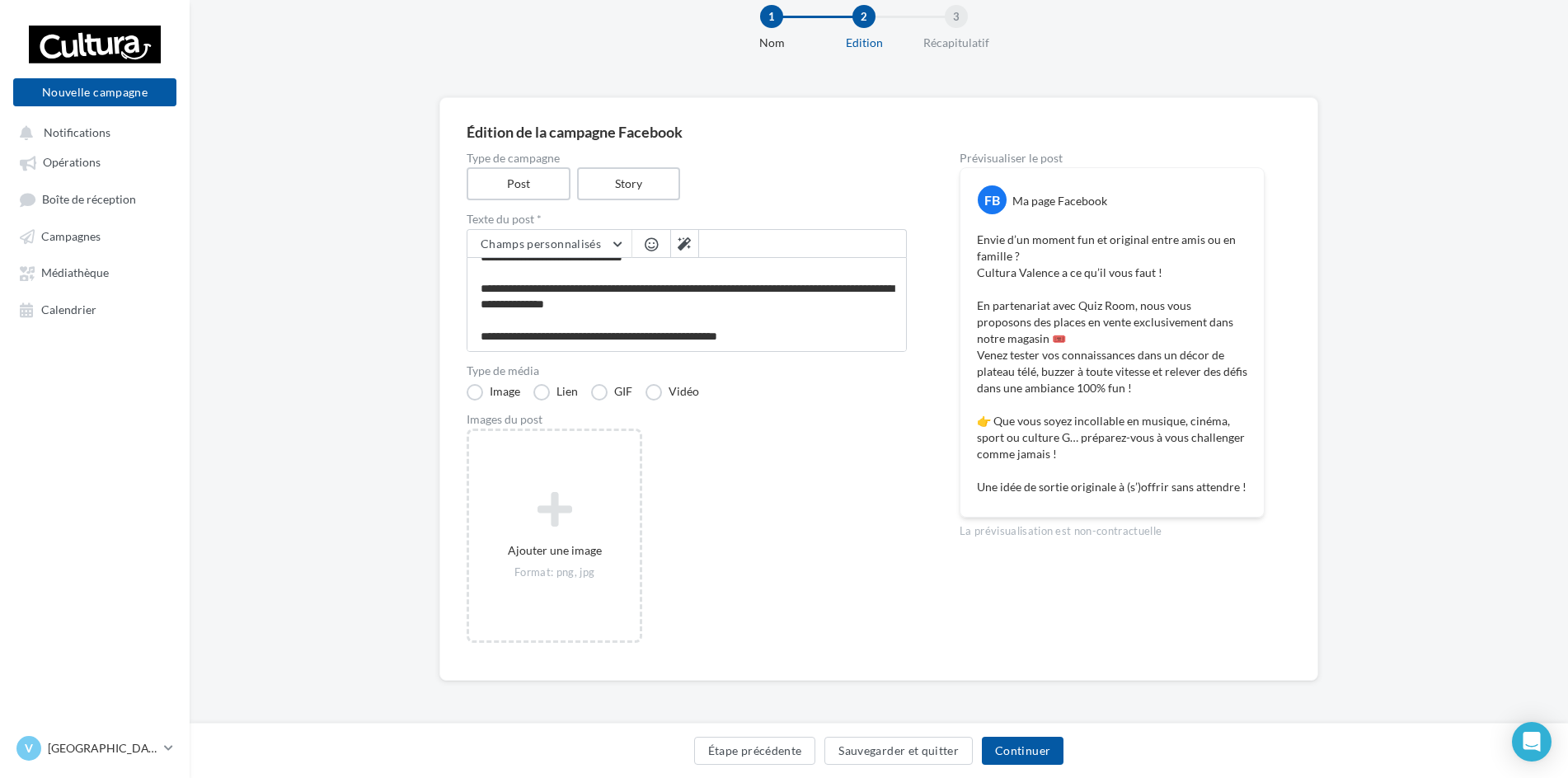
click at [924, 525] on div "**********" at bounding box center [879, 403] width 824 height 501
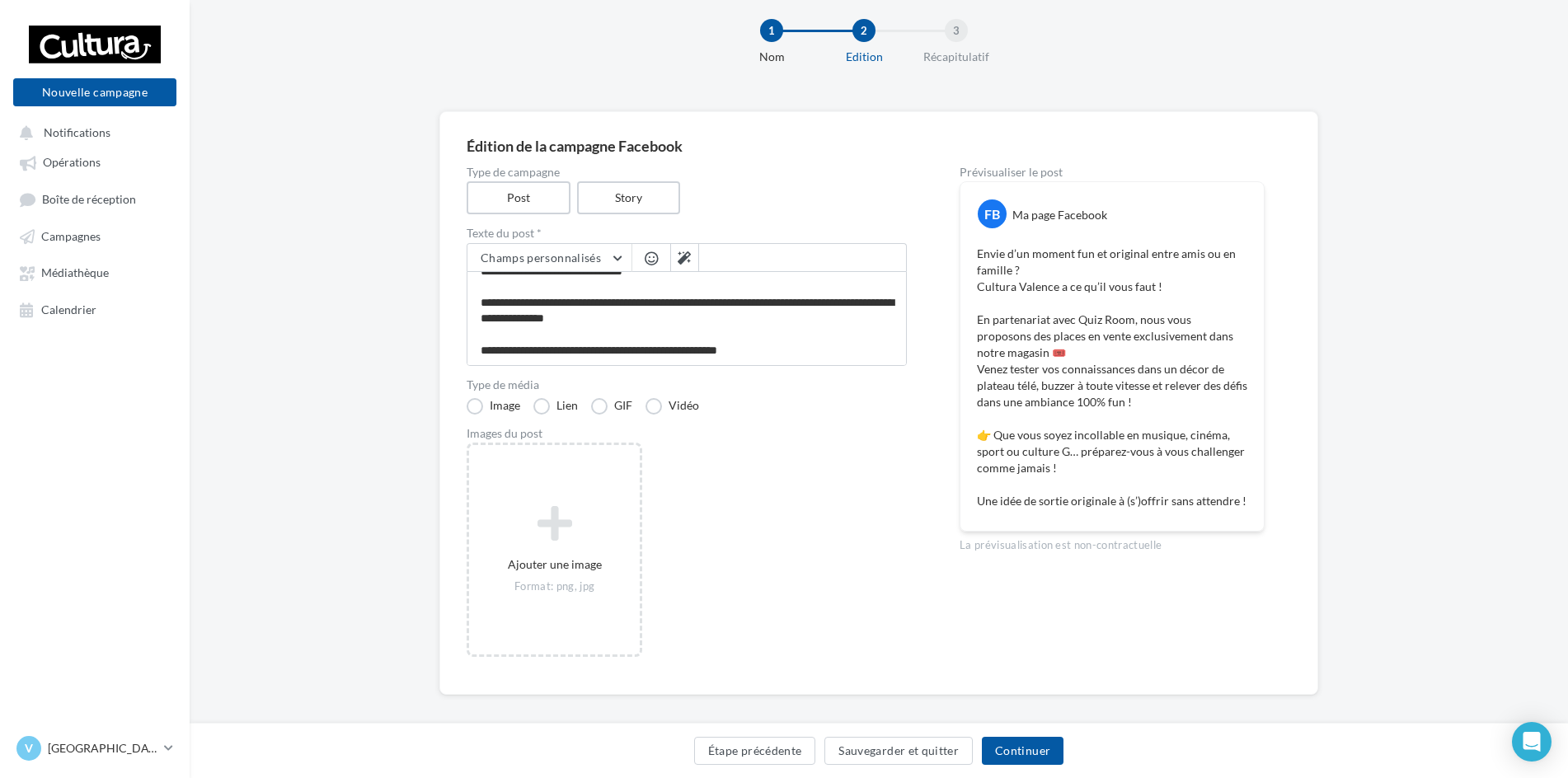
scroll to position [41, 0]
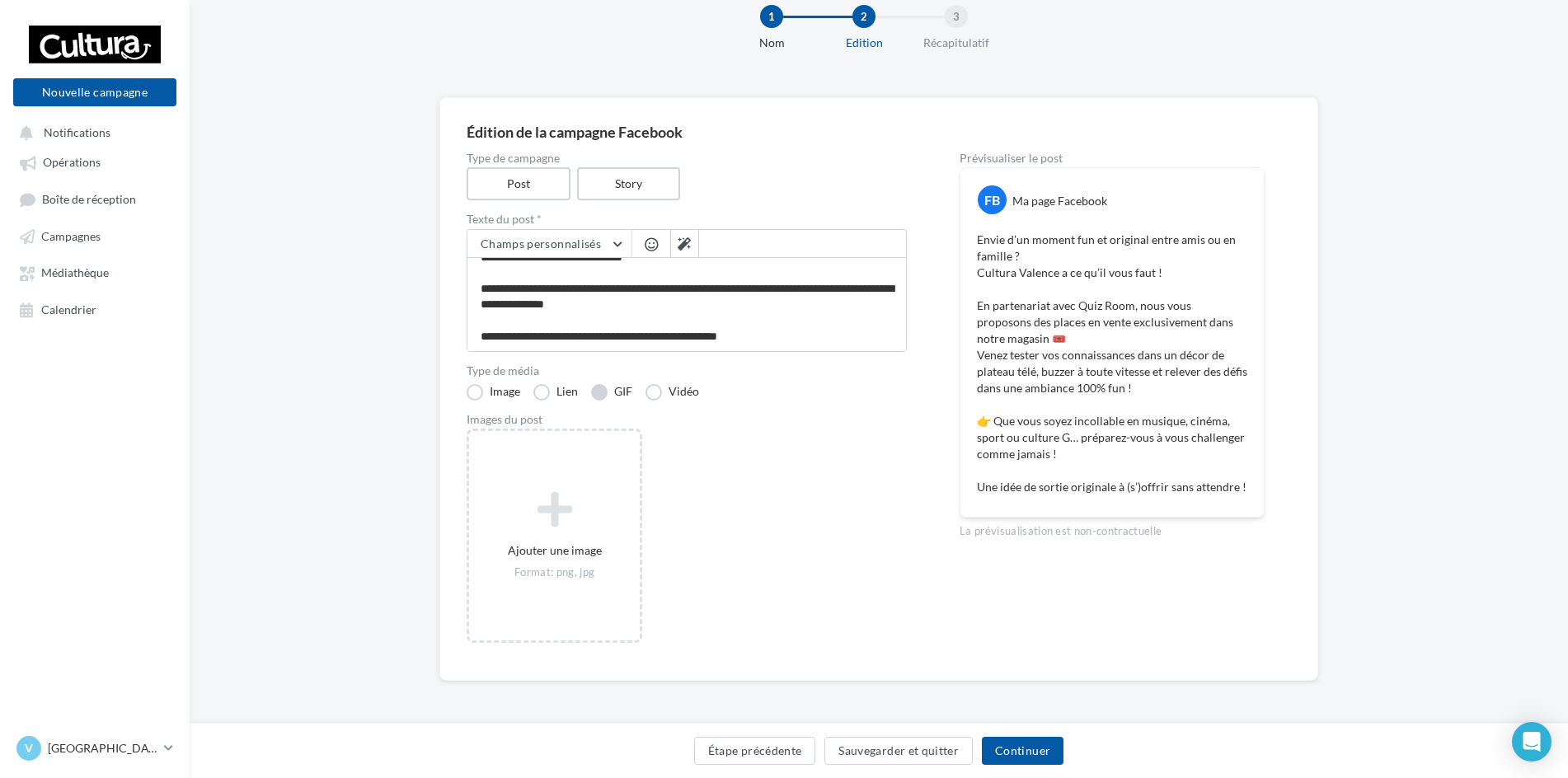
click at [594, 398] on label "GIF" at bounding box center [612, 392] width 41 height 16
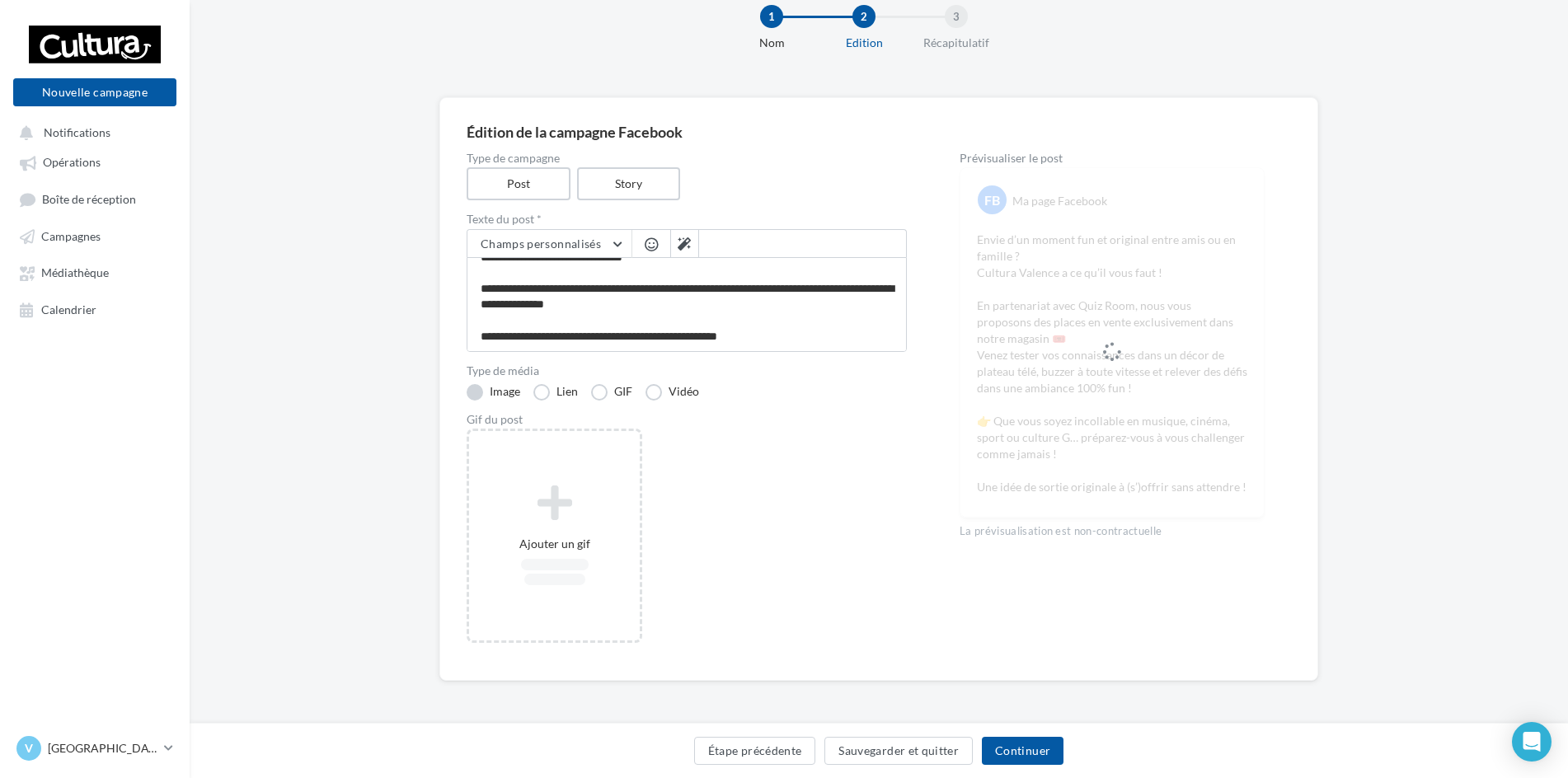
click at [475, 392] on label "Image" at bounding box center [493, 392] width 53 height 16
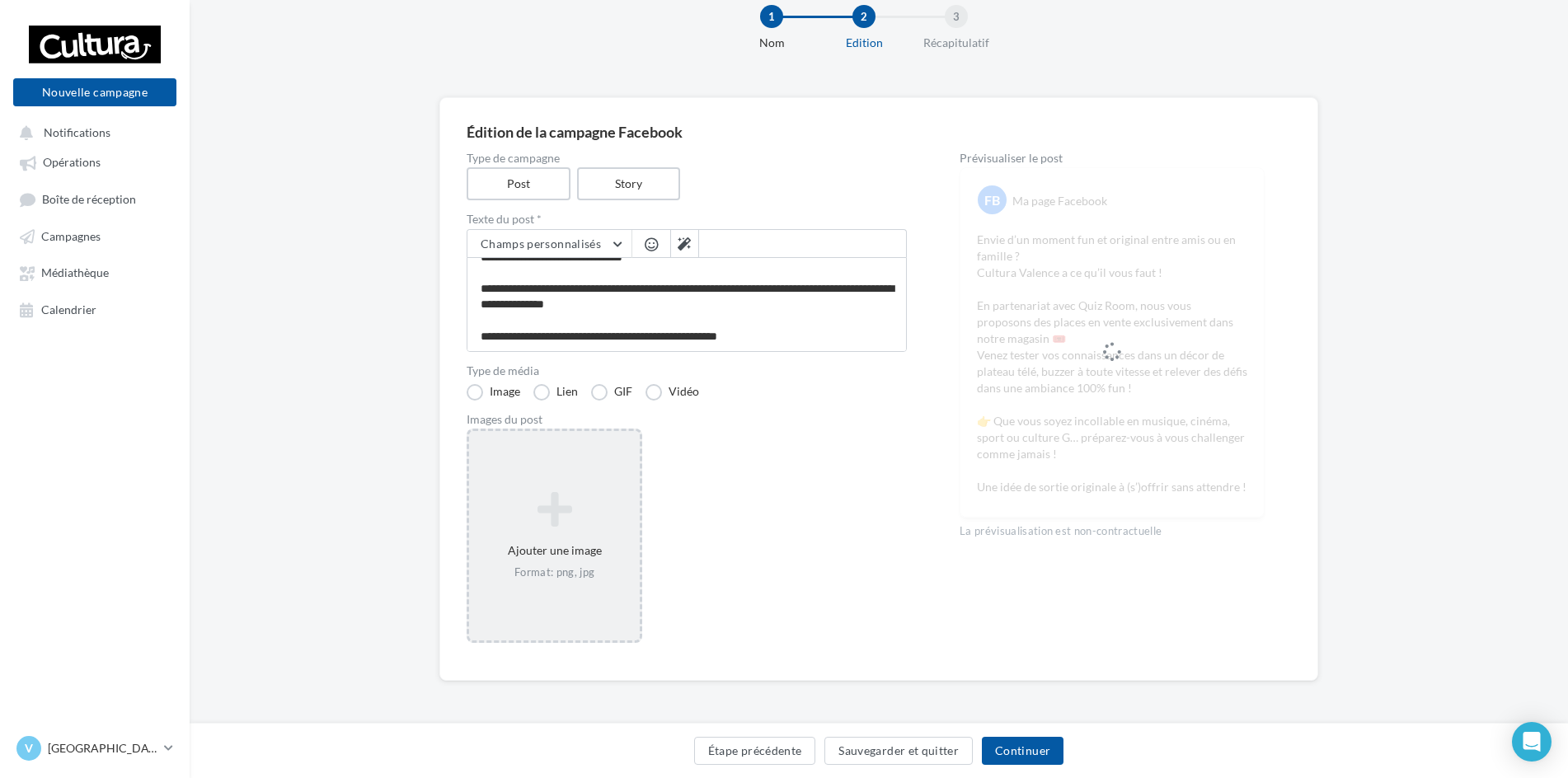
click at [598, 628] on div "Ajouter une image Format: png, jpg" at bounding box center [555, 535] width 176 height 214
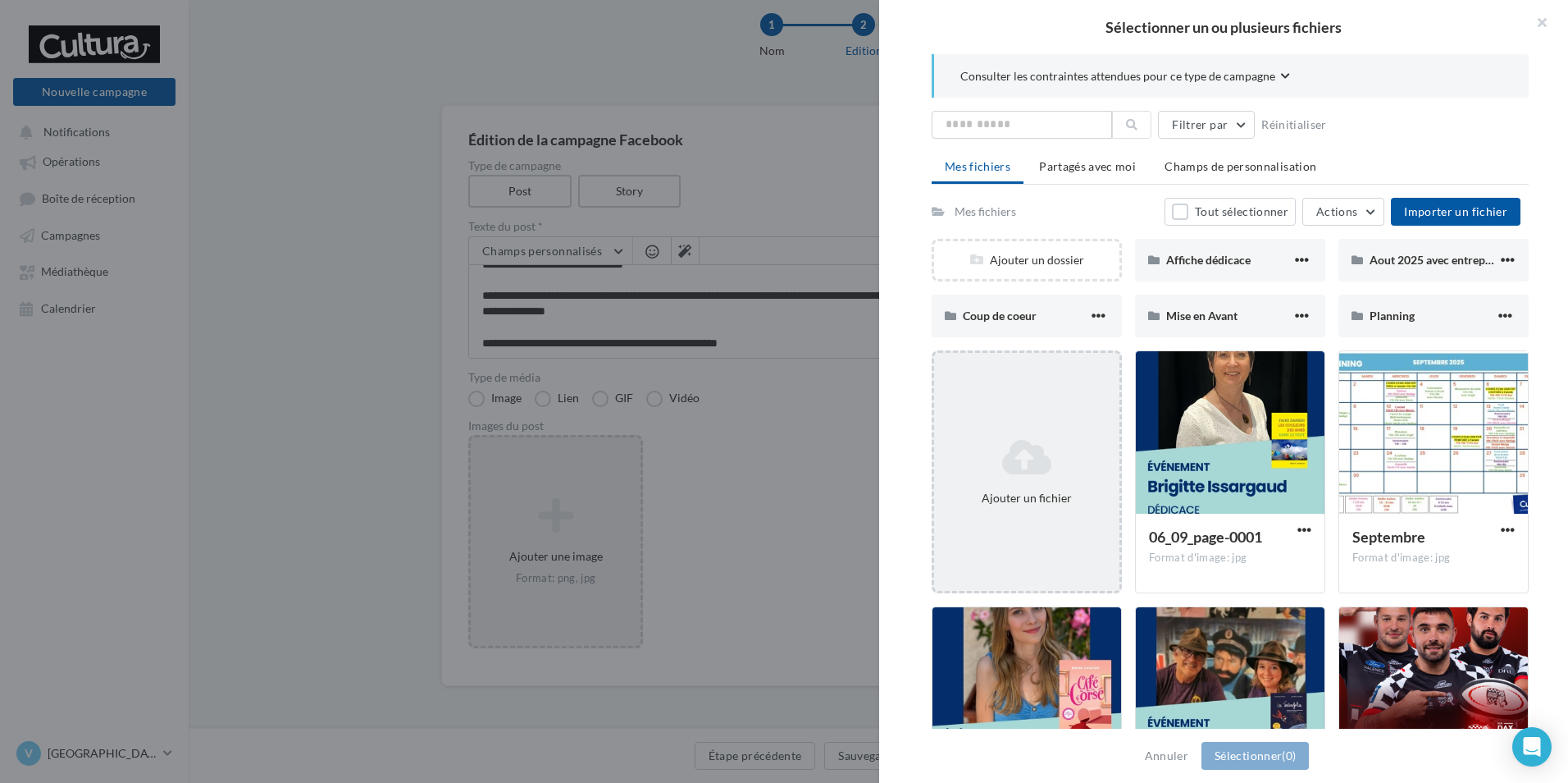
click at [1099, 419] on div "Ajouter un fichier" at bounding box center [1027, 471] width 190 height 242
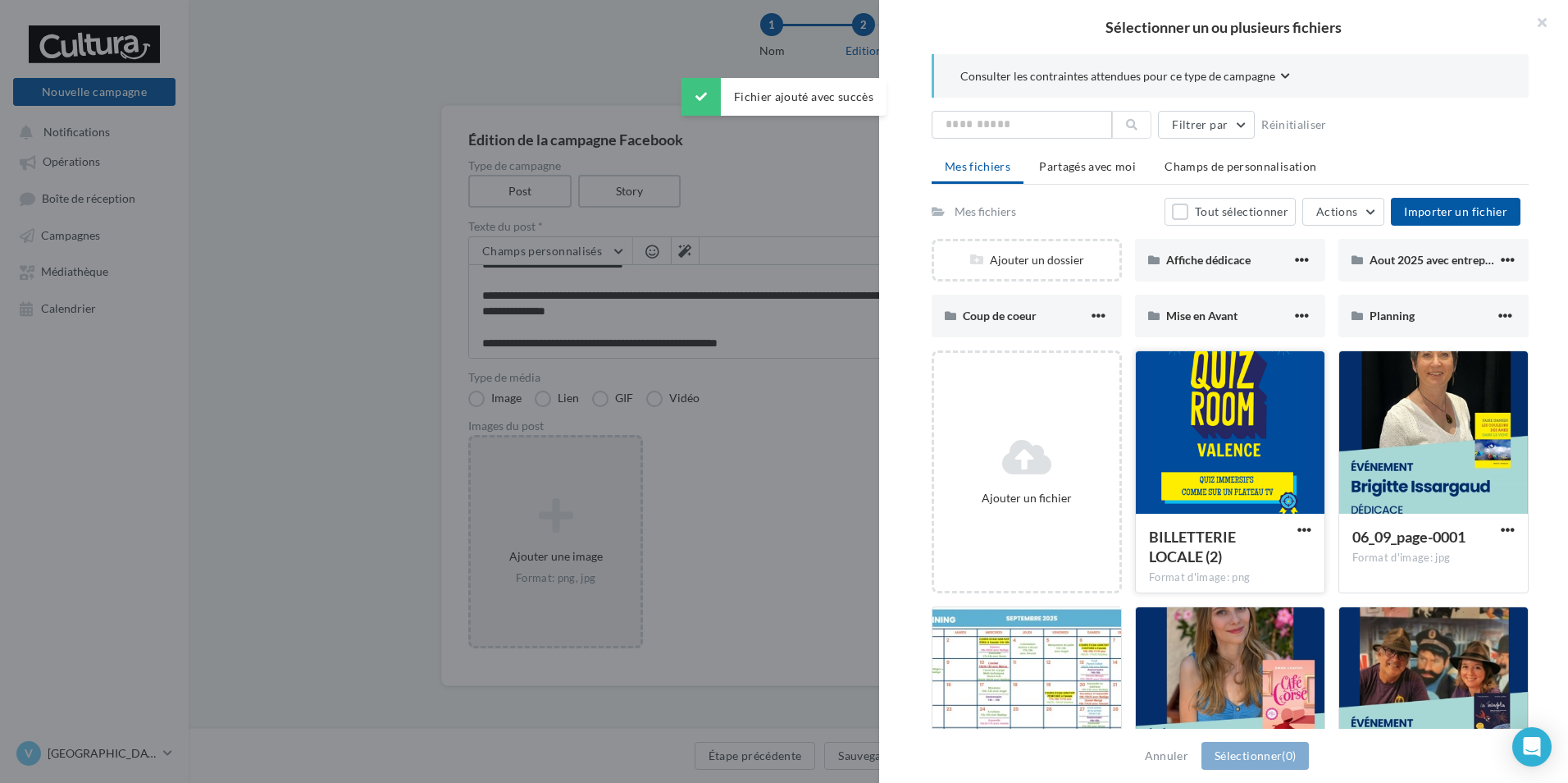
click at [1260, 461] on div at bounding box center [1230, 433] width 189 height 164
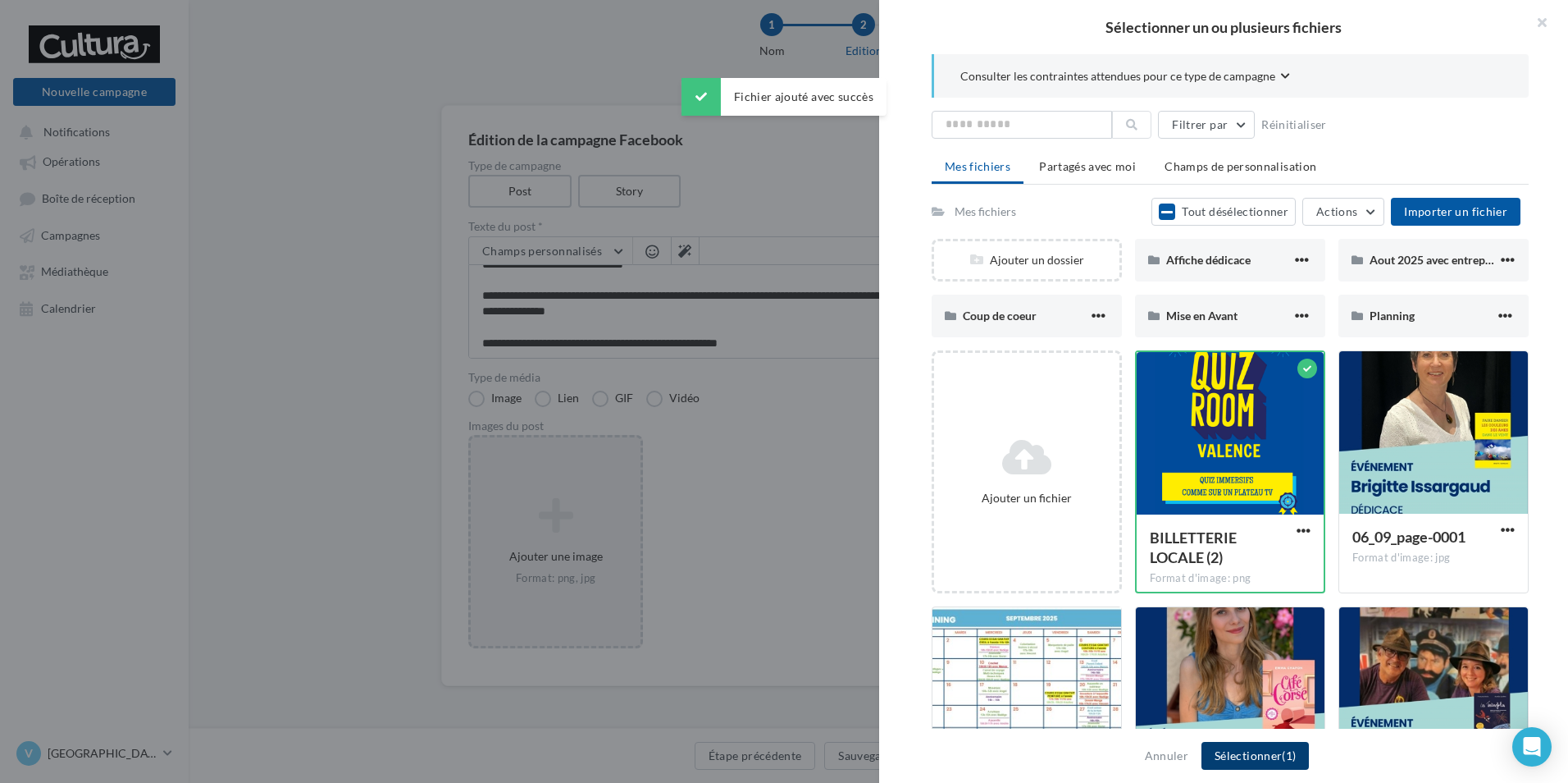
click at [1239, 759] on button "Sélectionner (1)" at bounding box center [1256, 755] width 108 height 28
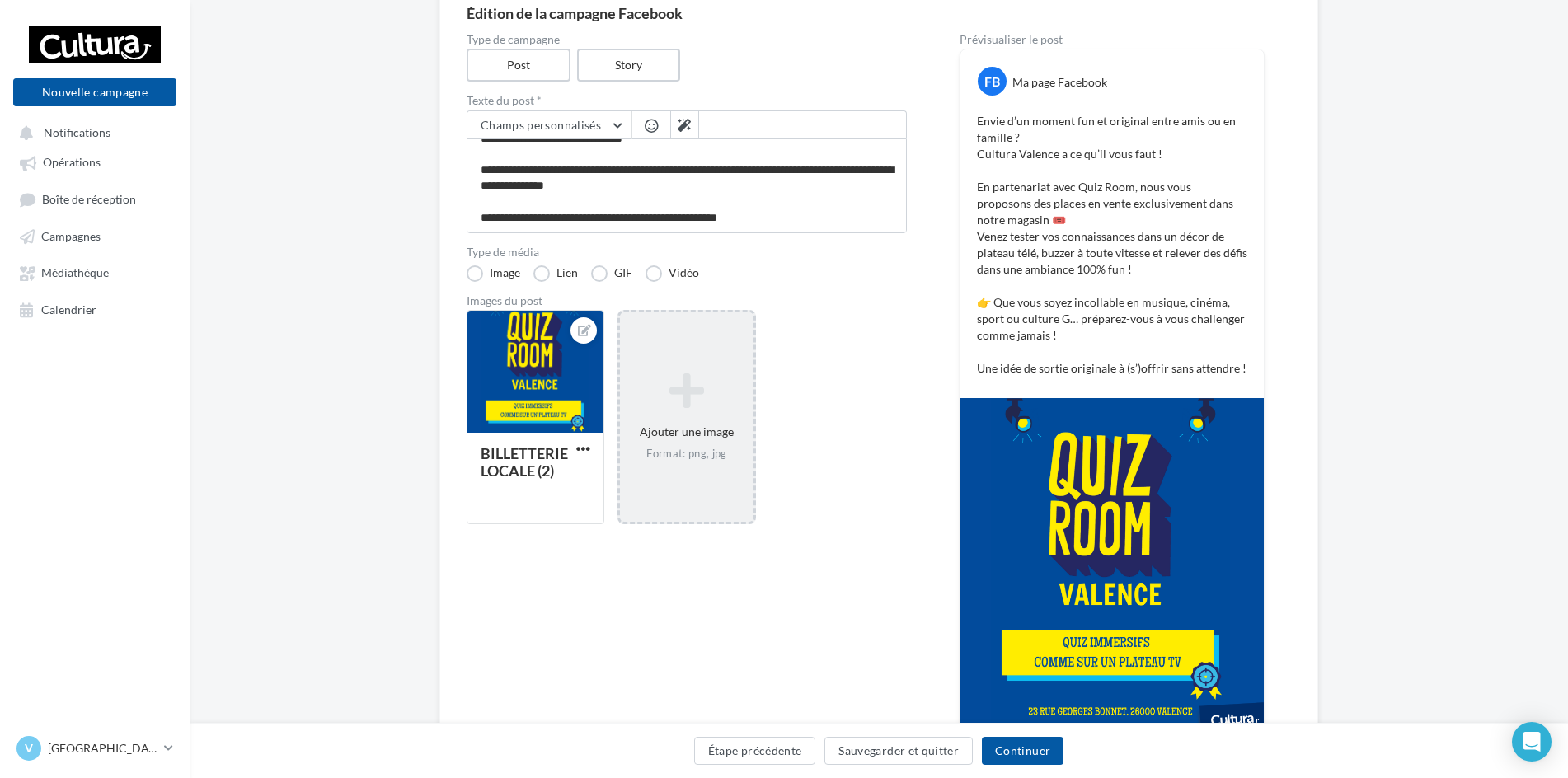
scroll to position [279, 0]
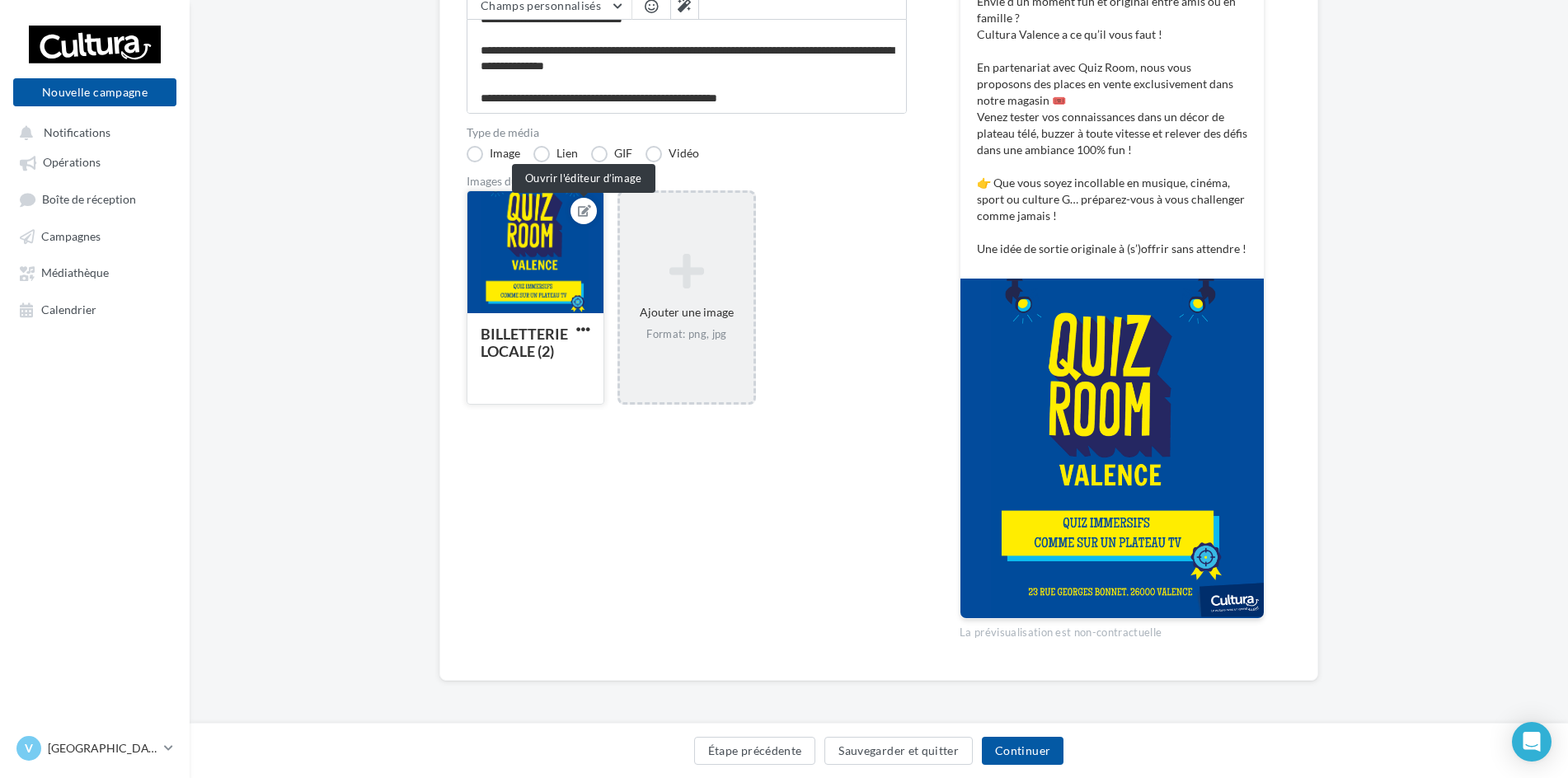
click at [586, 214] on icon at bounding box center [585, 211] width 14 height 12
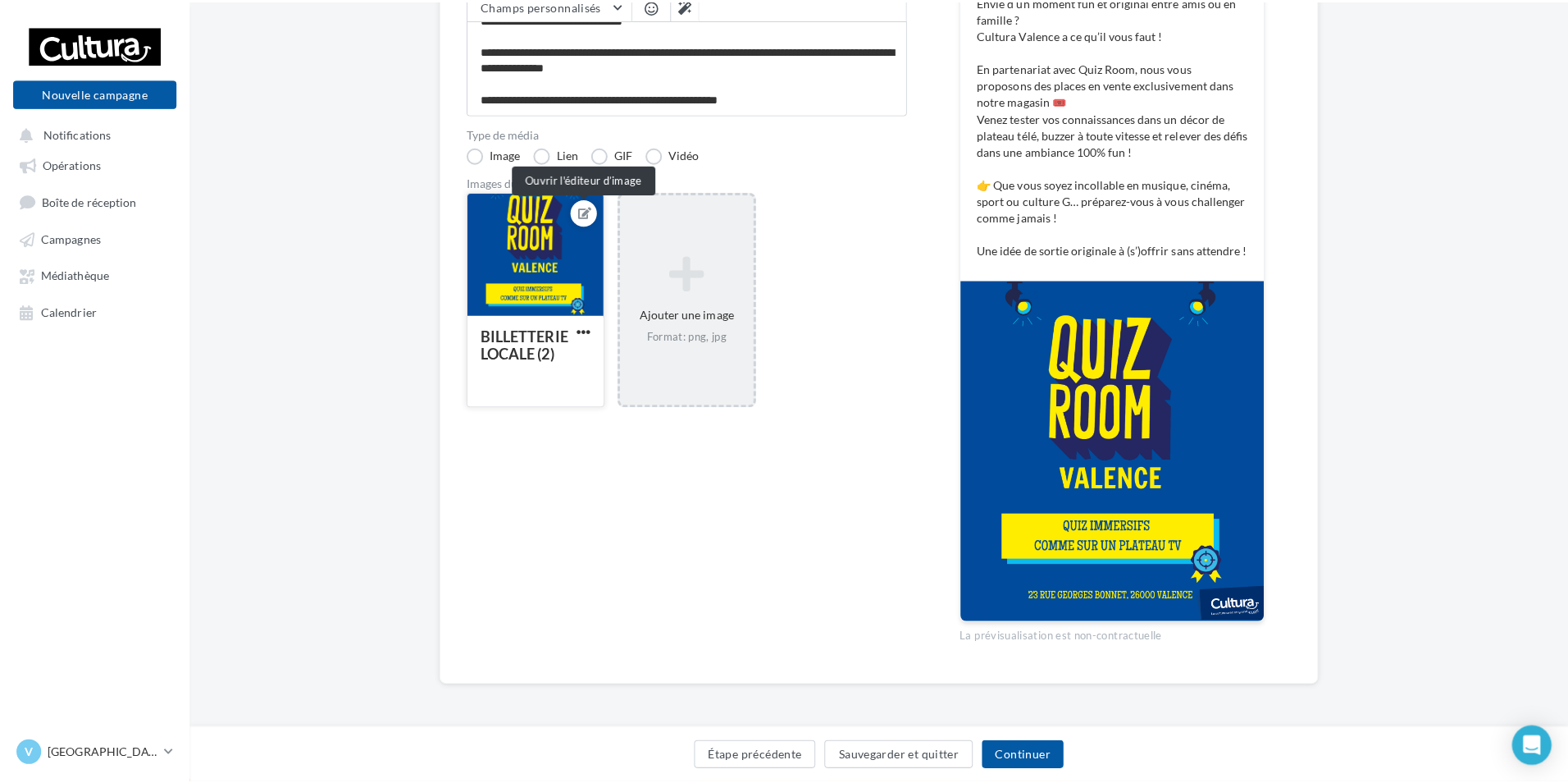
scroll to position [270, 0]
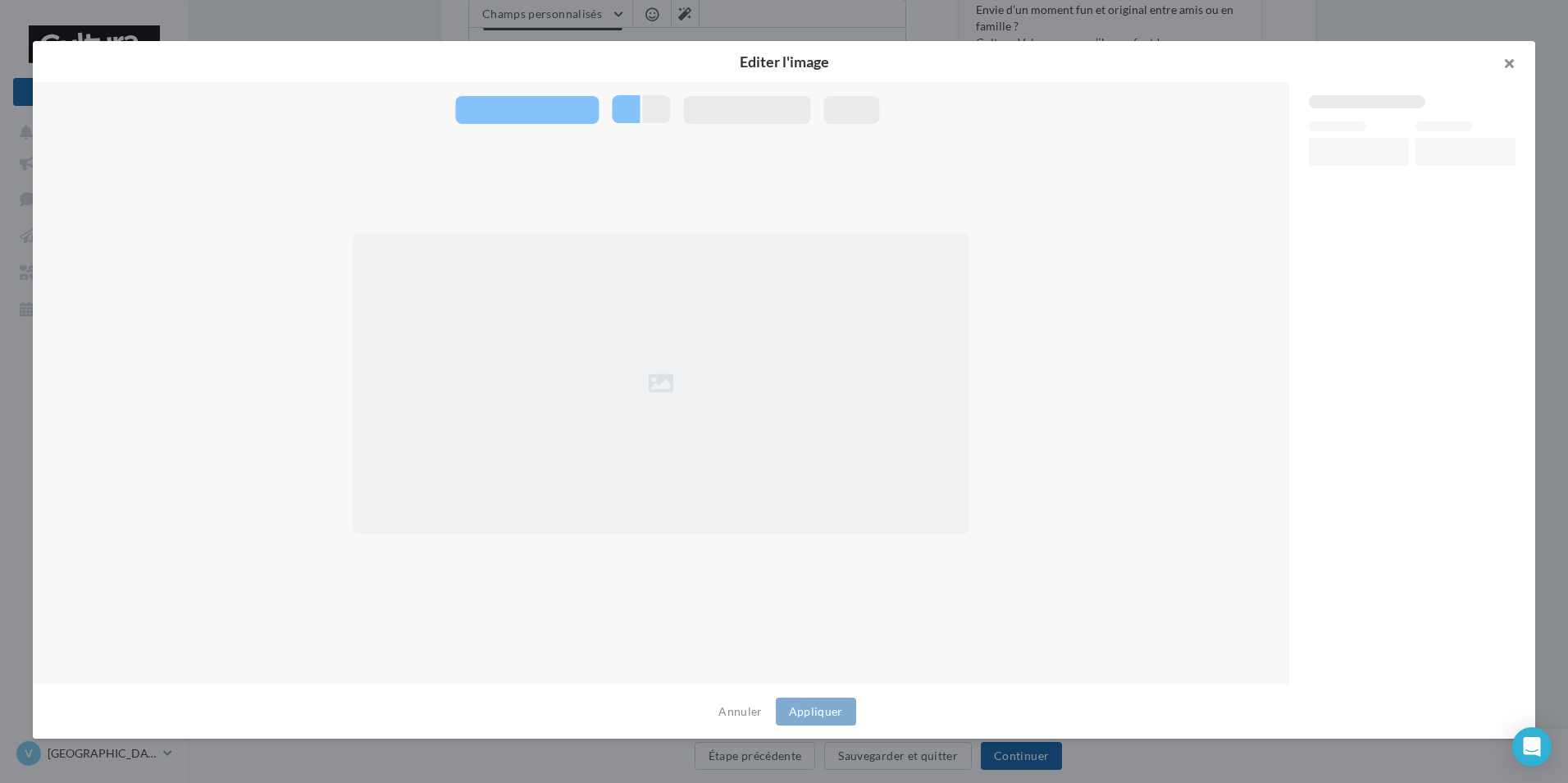
click at [1499, 67] on button "button" at bounding box center [1502, 66] width 66 height 49
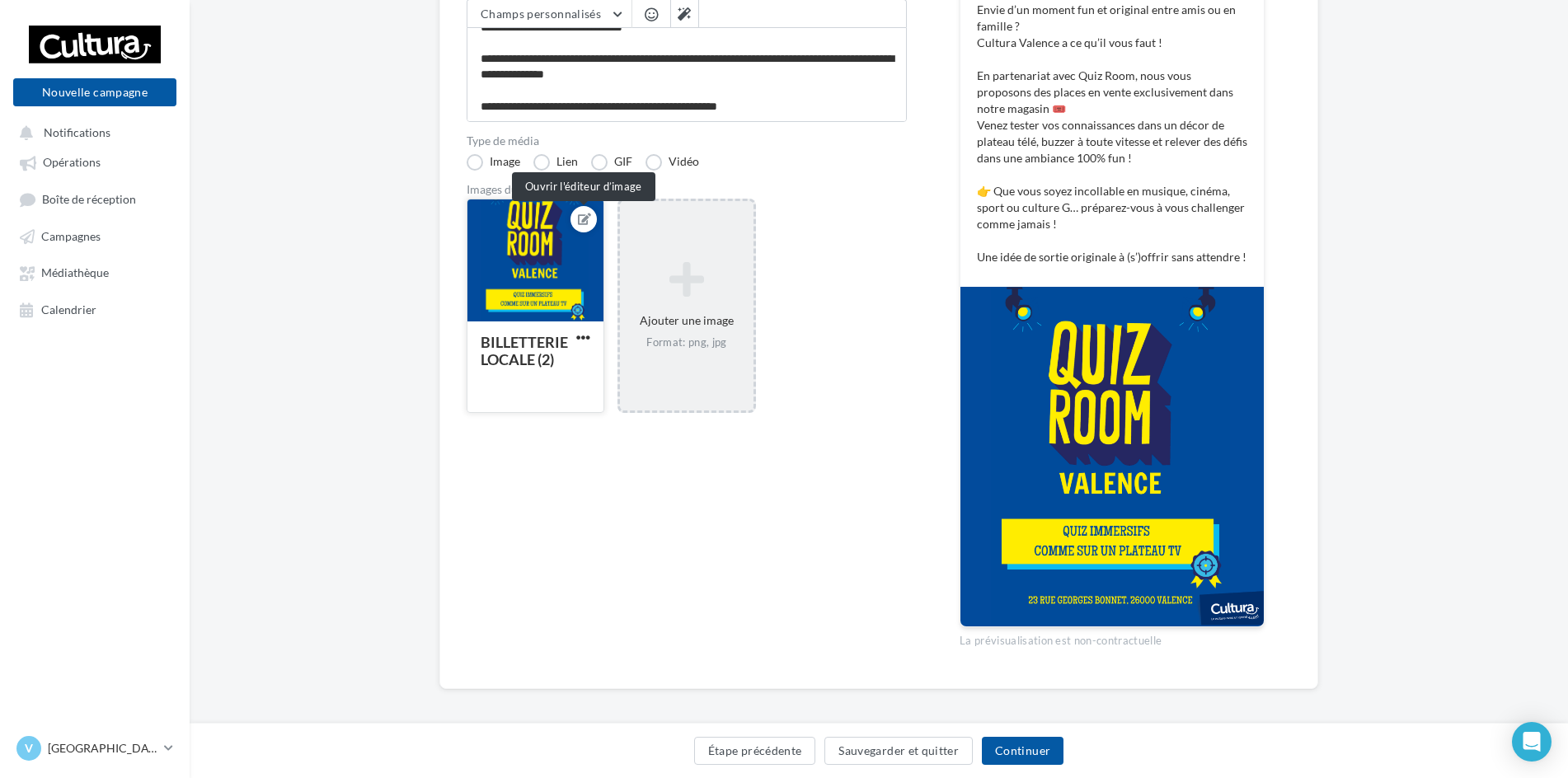
click at [578, 222] on icon at bounding box center [585, 219] width 14 height 12
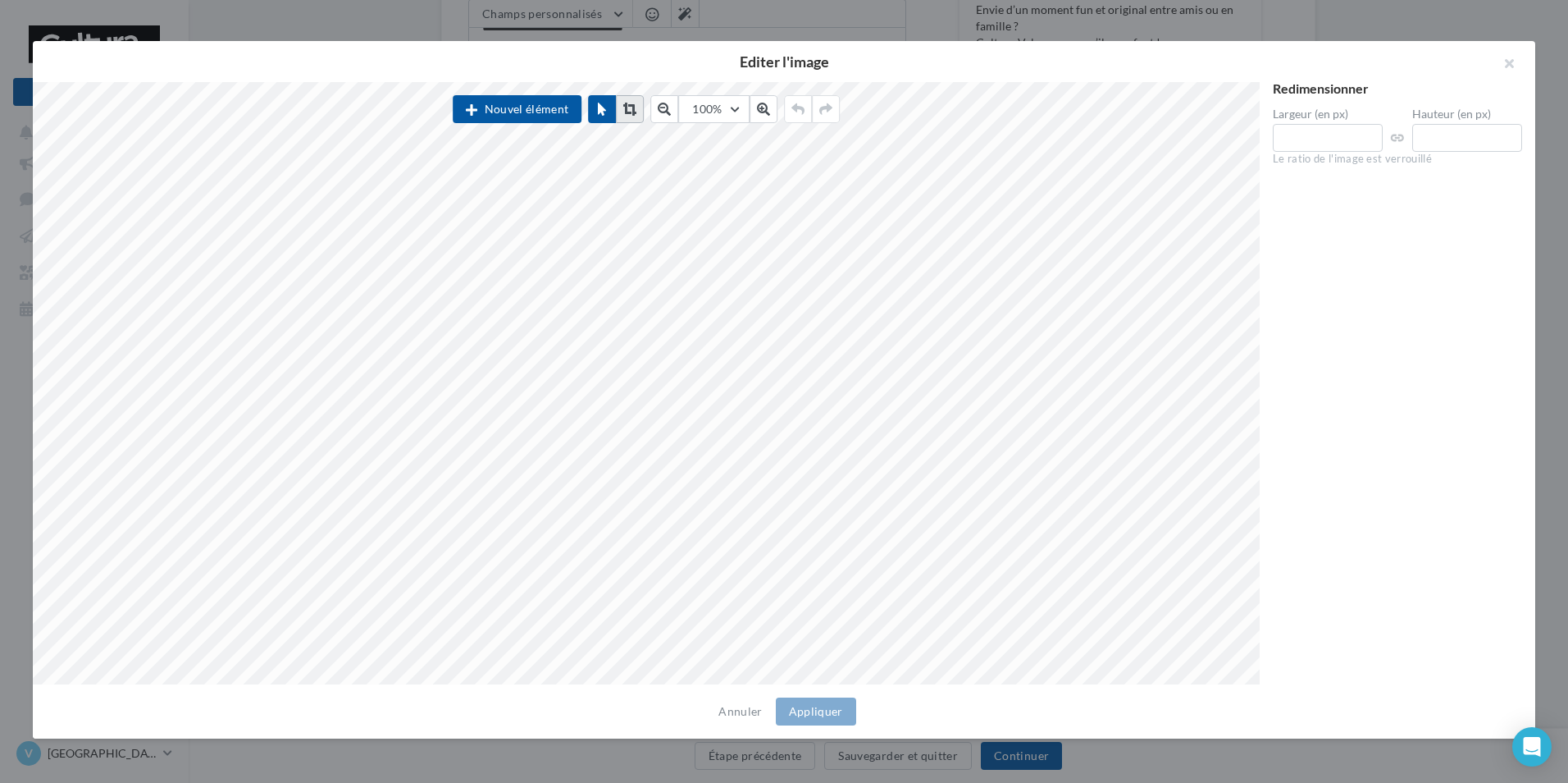
click at [623, 106] on button at bounding box center [630, 109] width 28 height 28
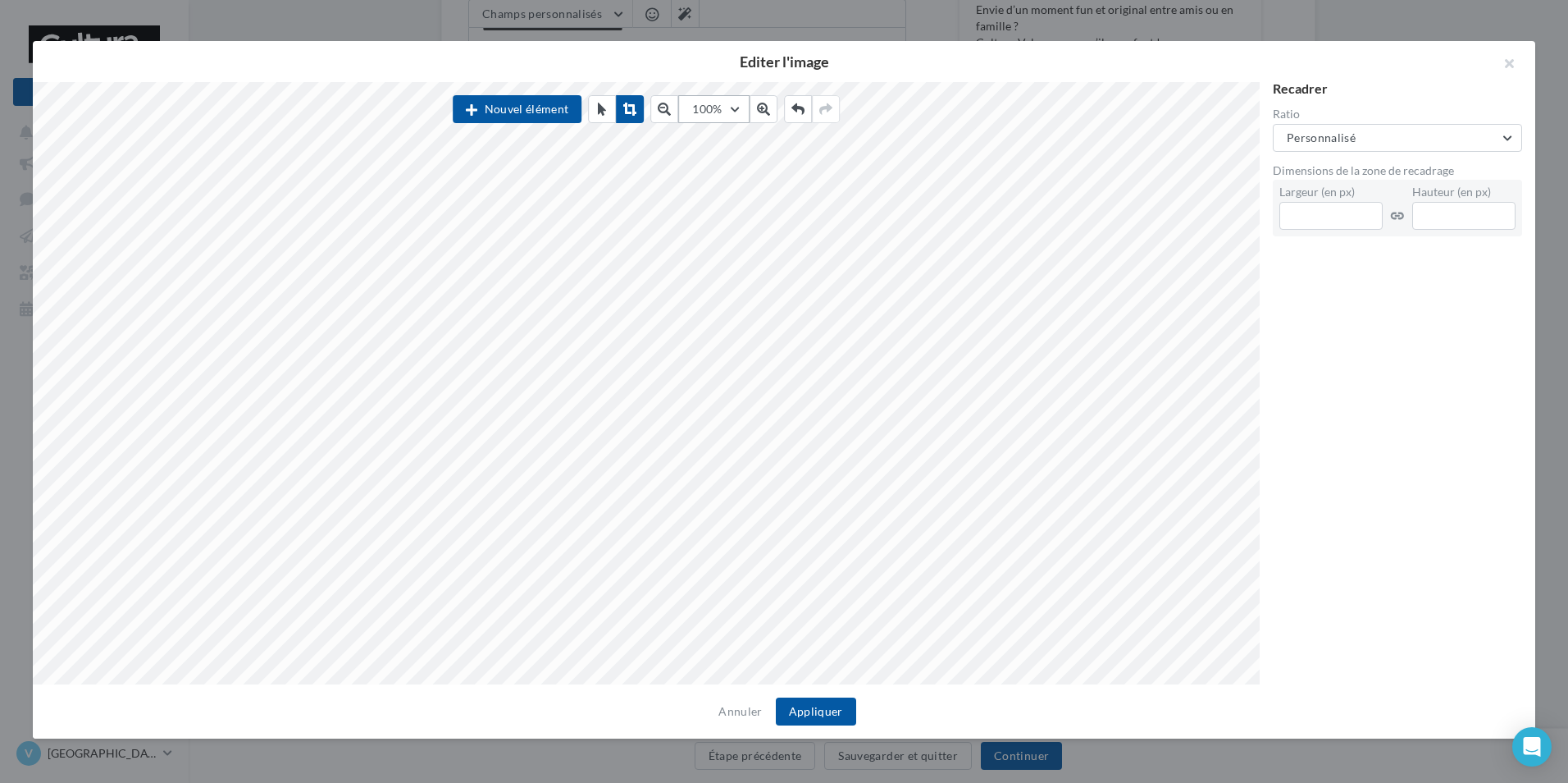
click at [717, 100] on button "100%" at bounding box center [714, 109] width 71 height 28
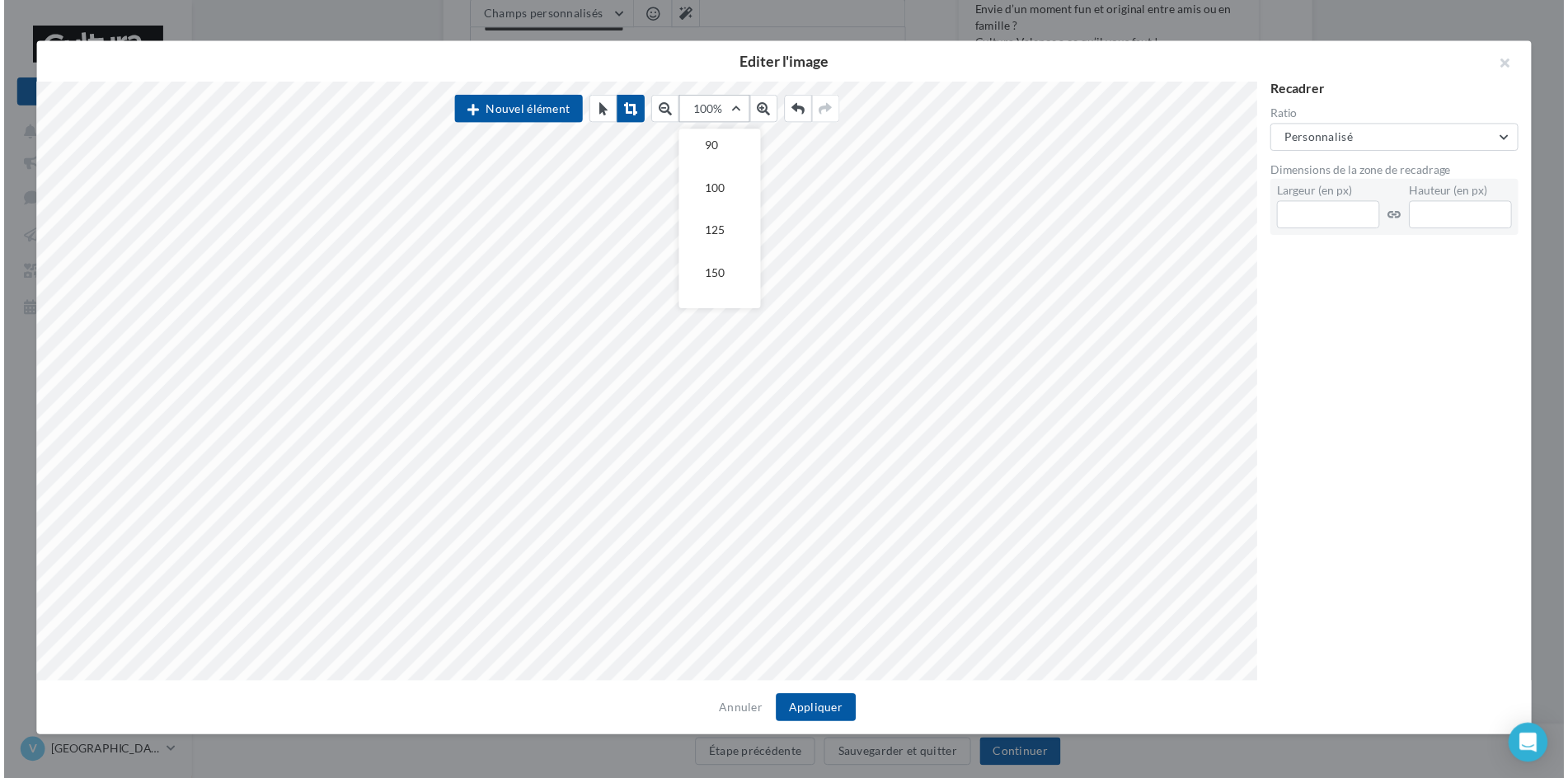
scroll to position [247, 0]
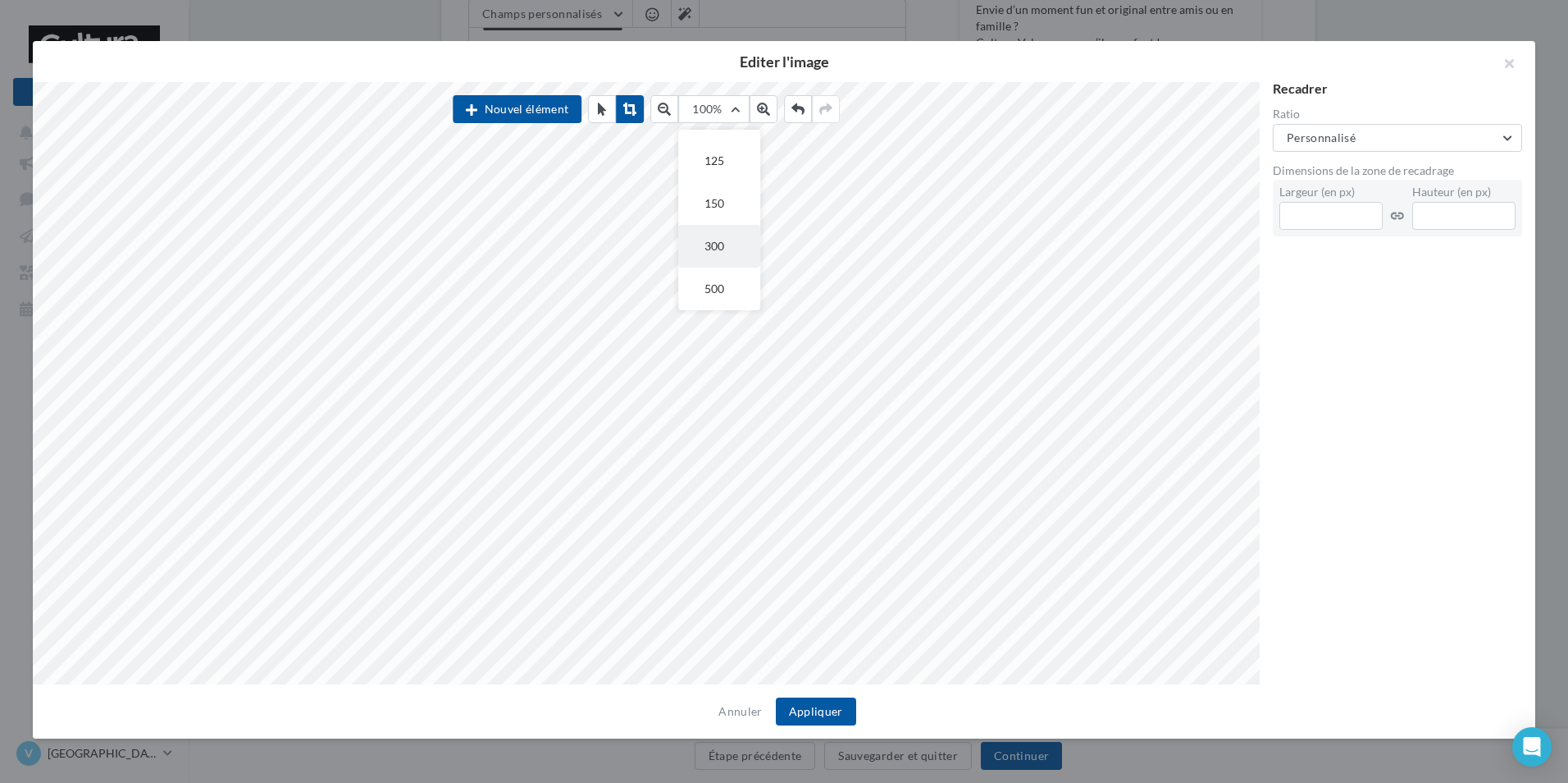
click at [694, 248] on button "300" at bounding box center [719, 246] width 82 height 43
click at [825, 708] on button "Appliquer" at bounding box center [816, 711] width 80 height 28
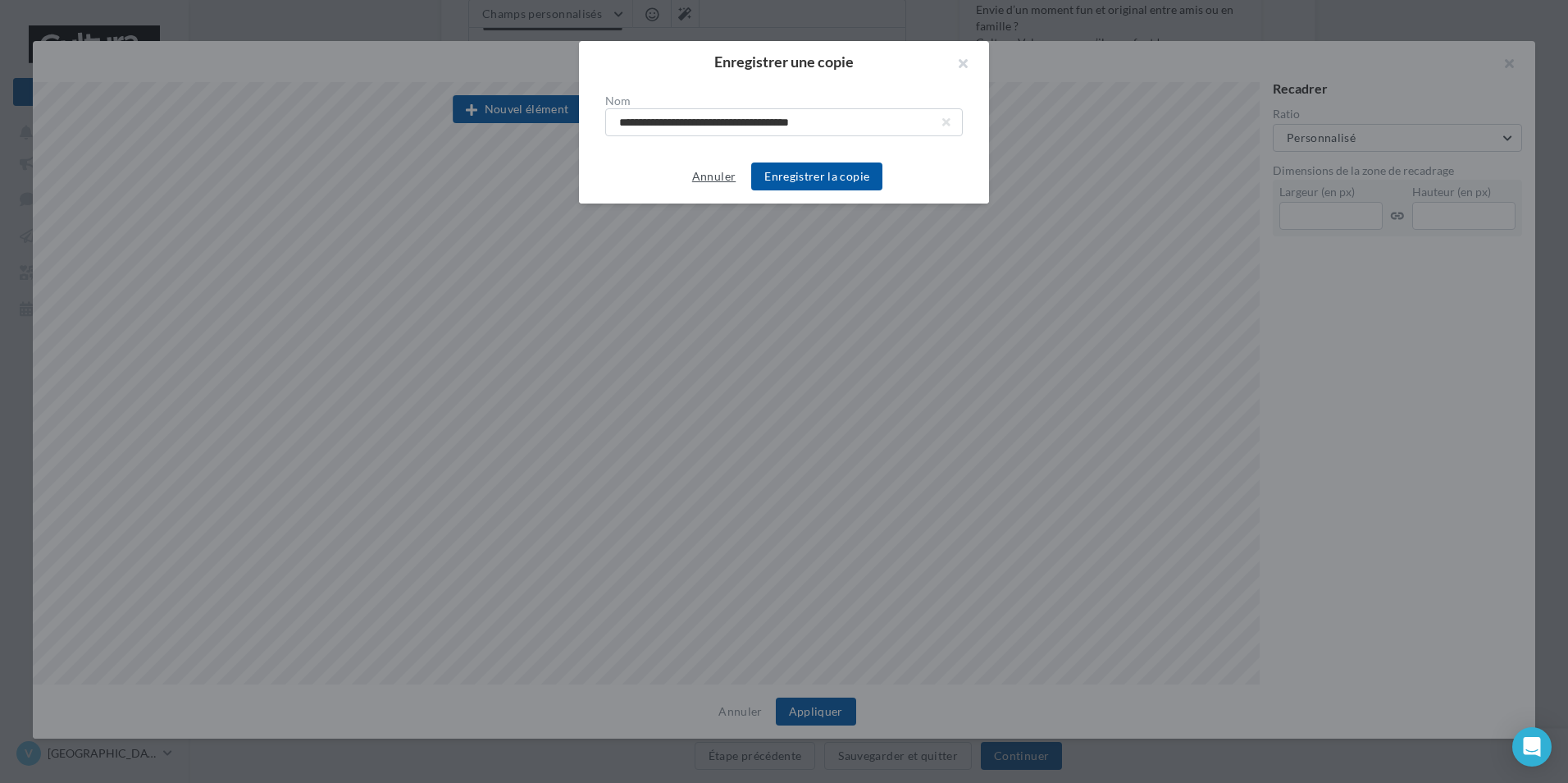
click at [719, 180] on button "Annuler" at bounding box center [714, 176] width 56 height 19
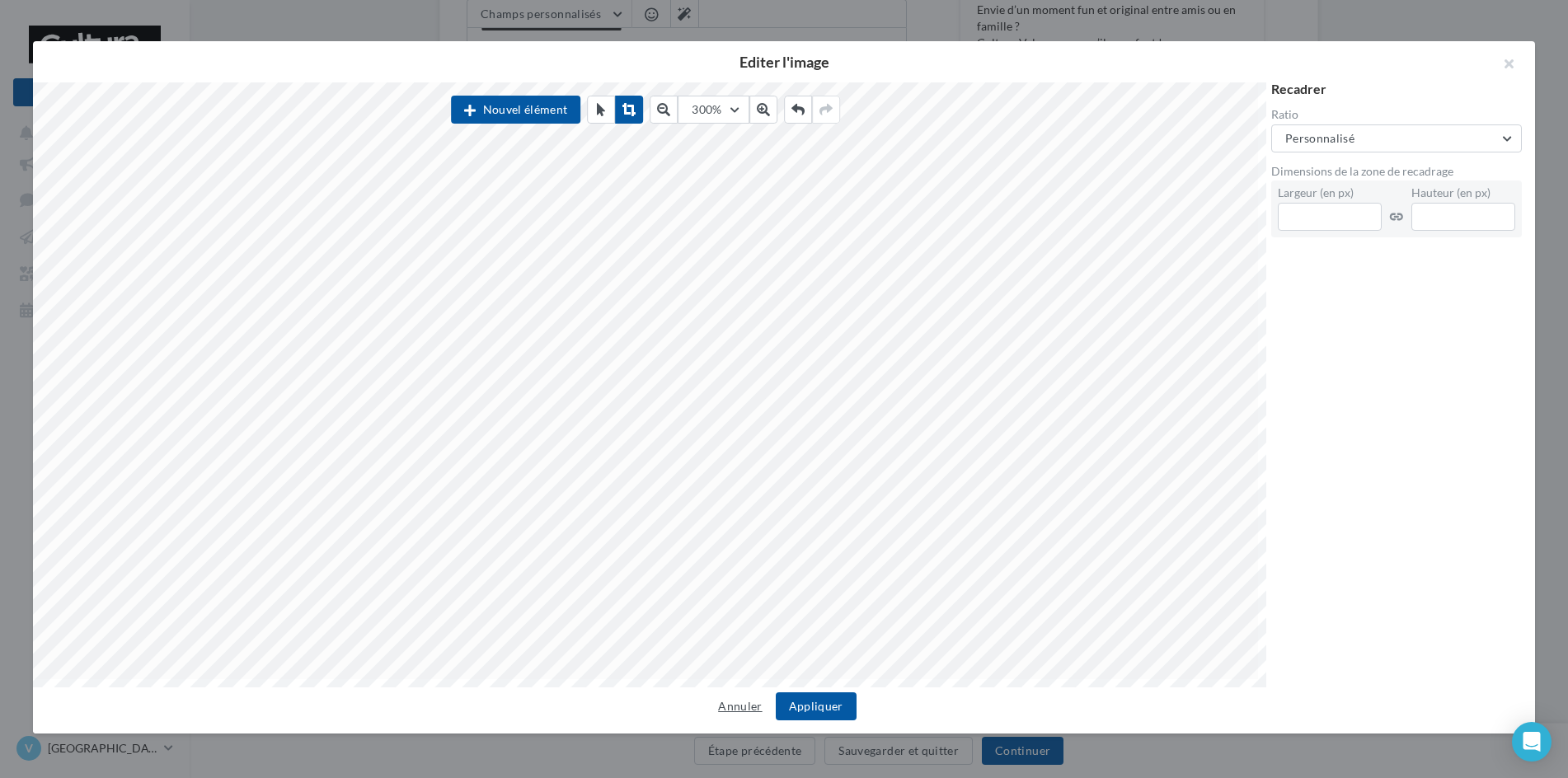
click at [736, 712] on button "Annuler" at bounding box center [740, 705] width 57 height 19
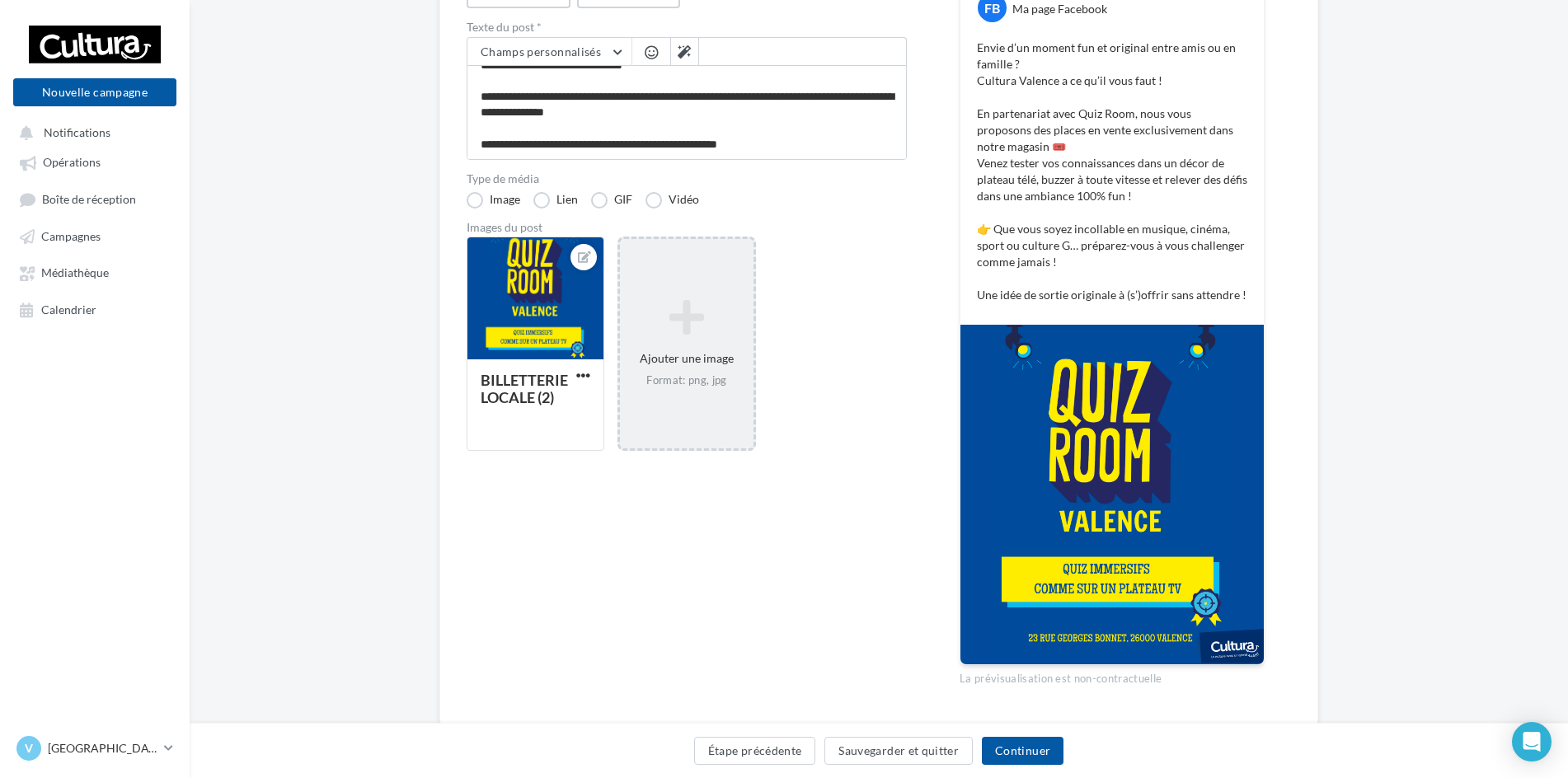
scroll to position [197, 0]
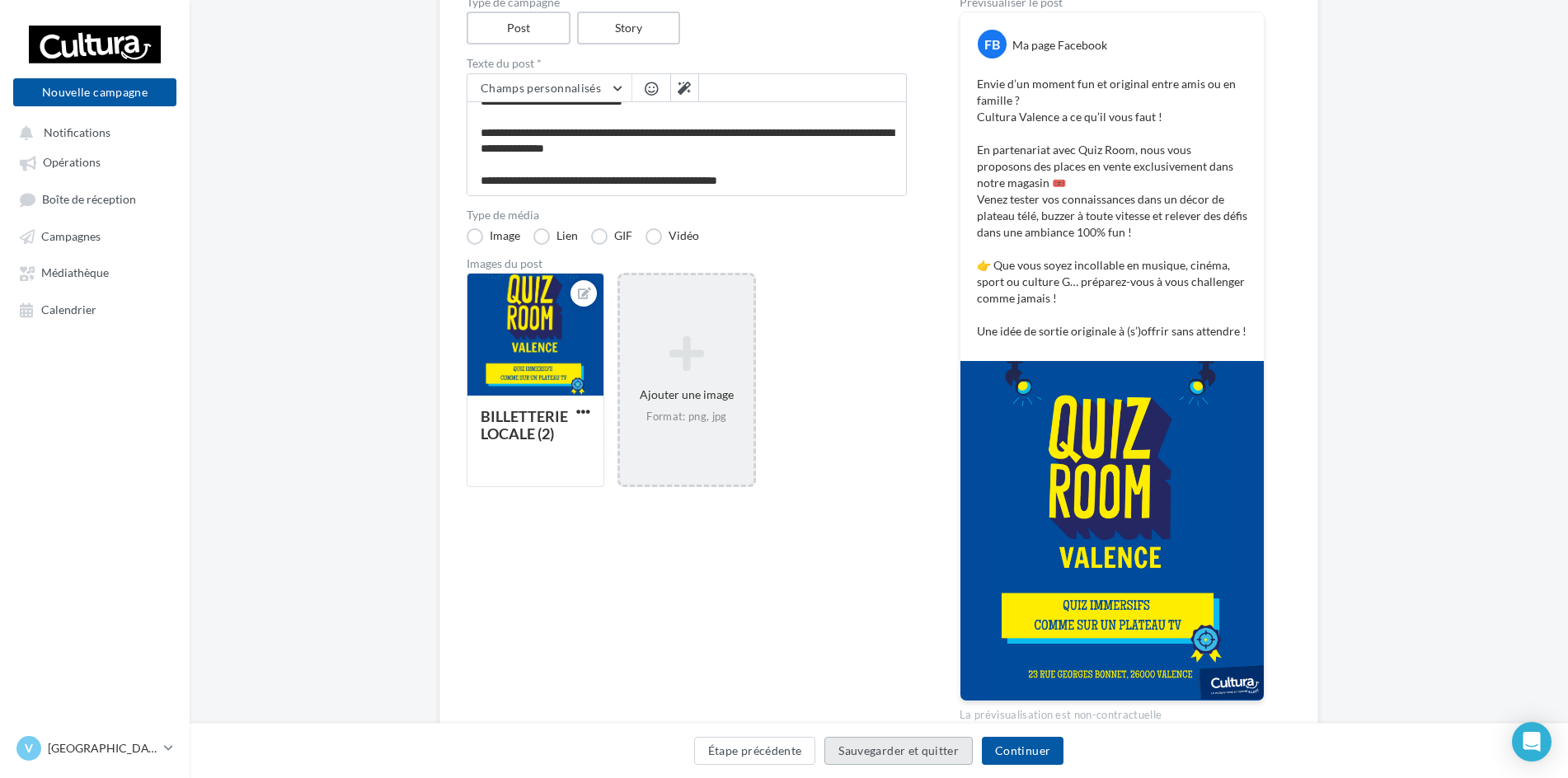
click at [902, 743] on button "Sauvegarder et quitter" at bounding box center [898, 750] width 148 height 28
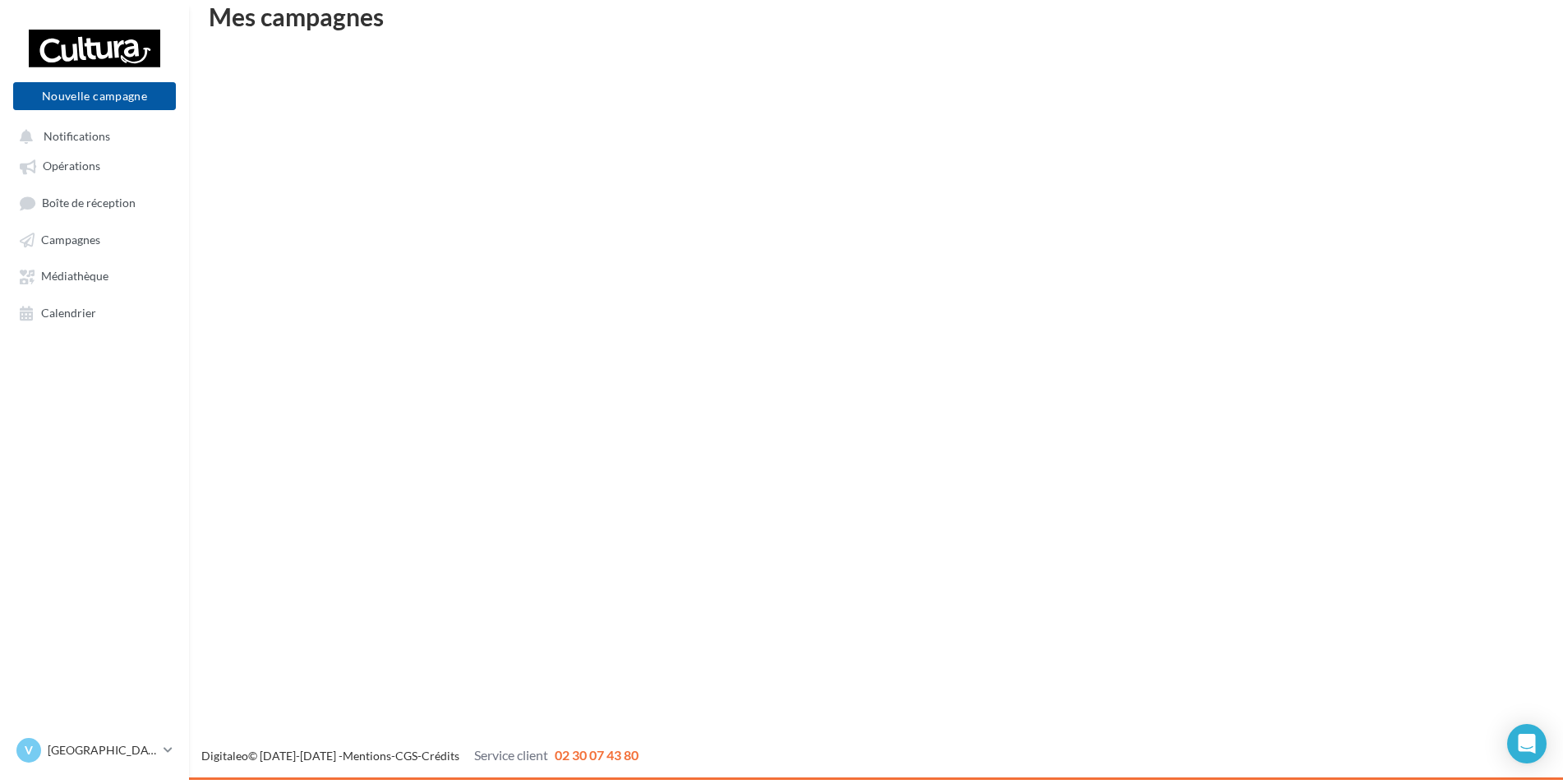
scroll to position [26, 0]
